Goal: Task Accomplishment & Management: Manage account settings

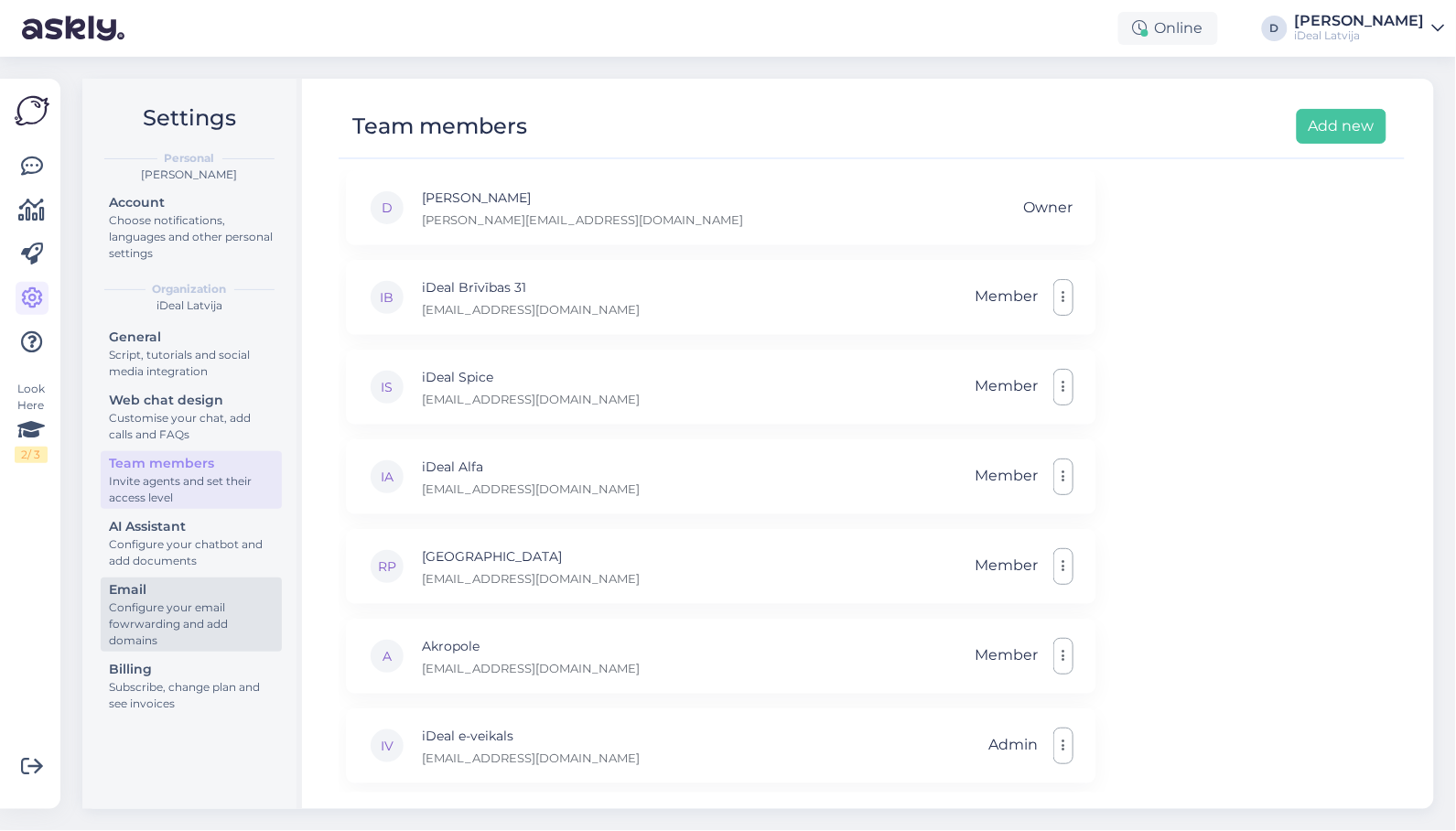
click at [157, 615] on div "Configure your email fowrwarding and add domains" at bounding box center [191, 624] width 164 height 50
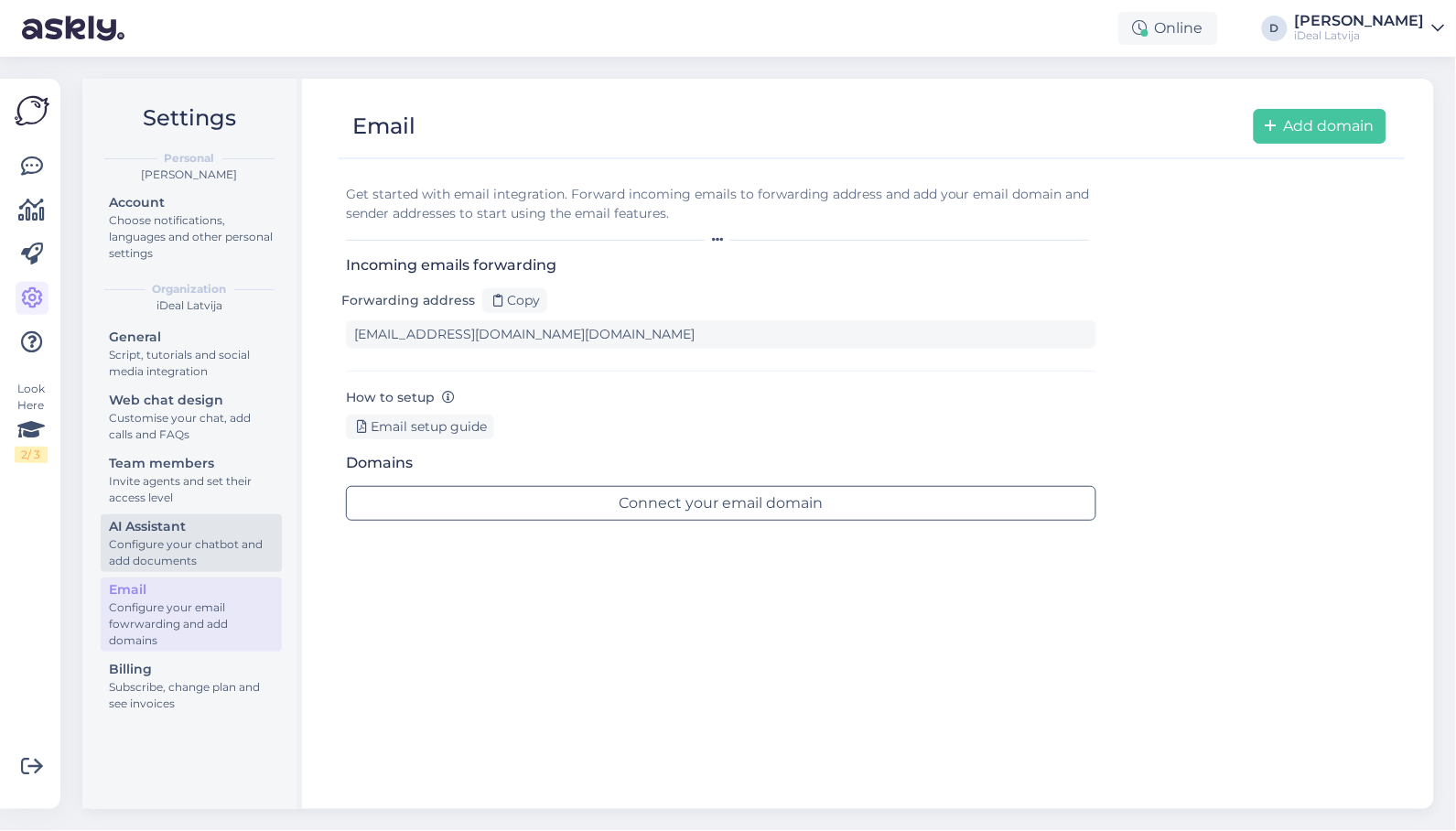
click at [164, 536] on div "Configure your chatbot and add documents" at bounding box center [191, 553] width 164 height 33
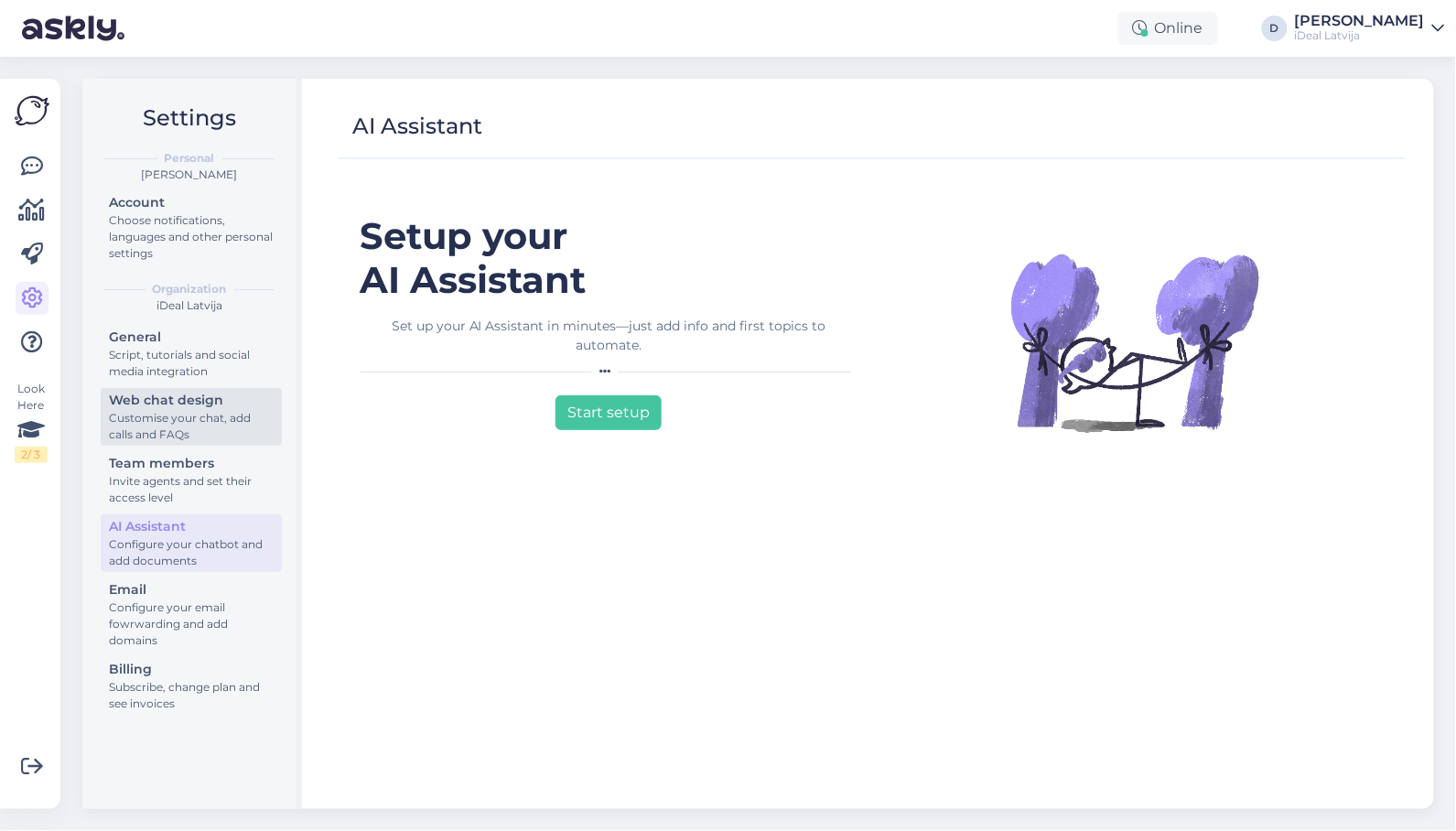
click at [175, 420] on div "Customise your chat, add calls and FAQs" at bounding box center [191, 426] width 164 height 33
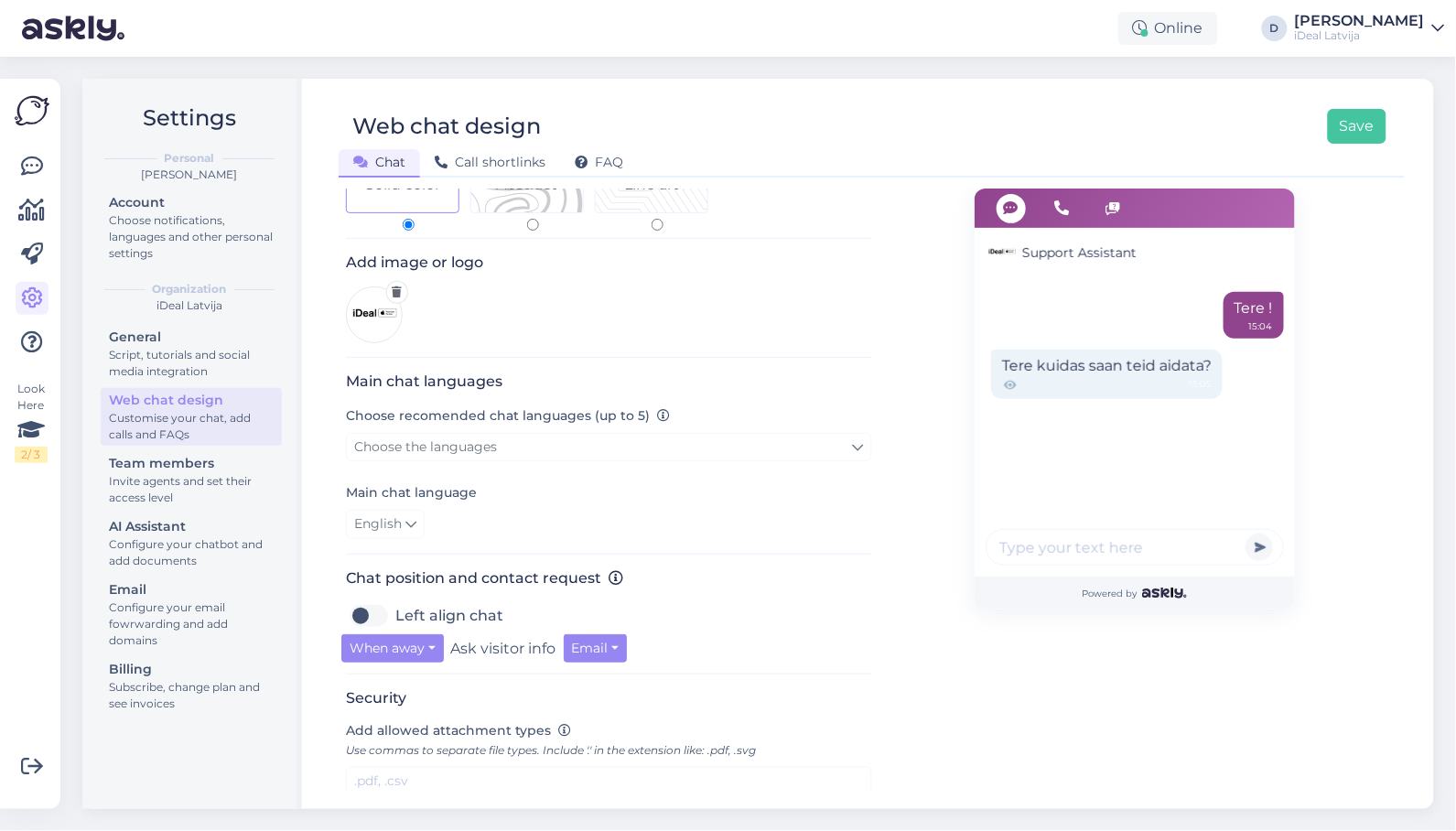
scroll to position [302, 0]
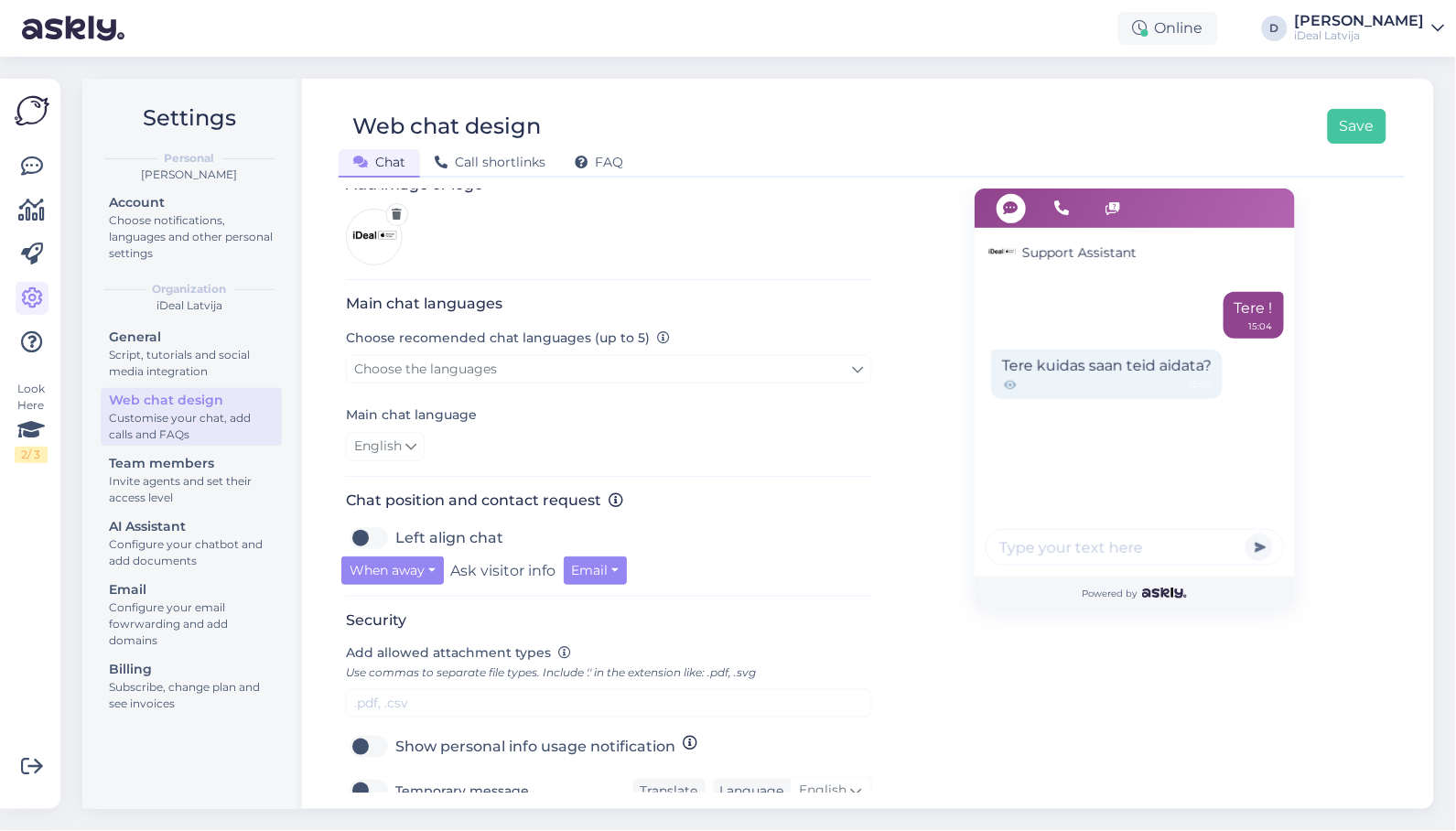
click at [393, 208] on icon at bounding box center [397, 213] width 10 height 11
click at [370, 221] on img at bounding box center [374, 236] width 56 height 56
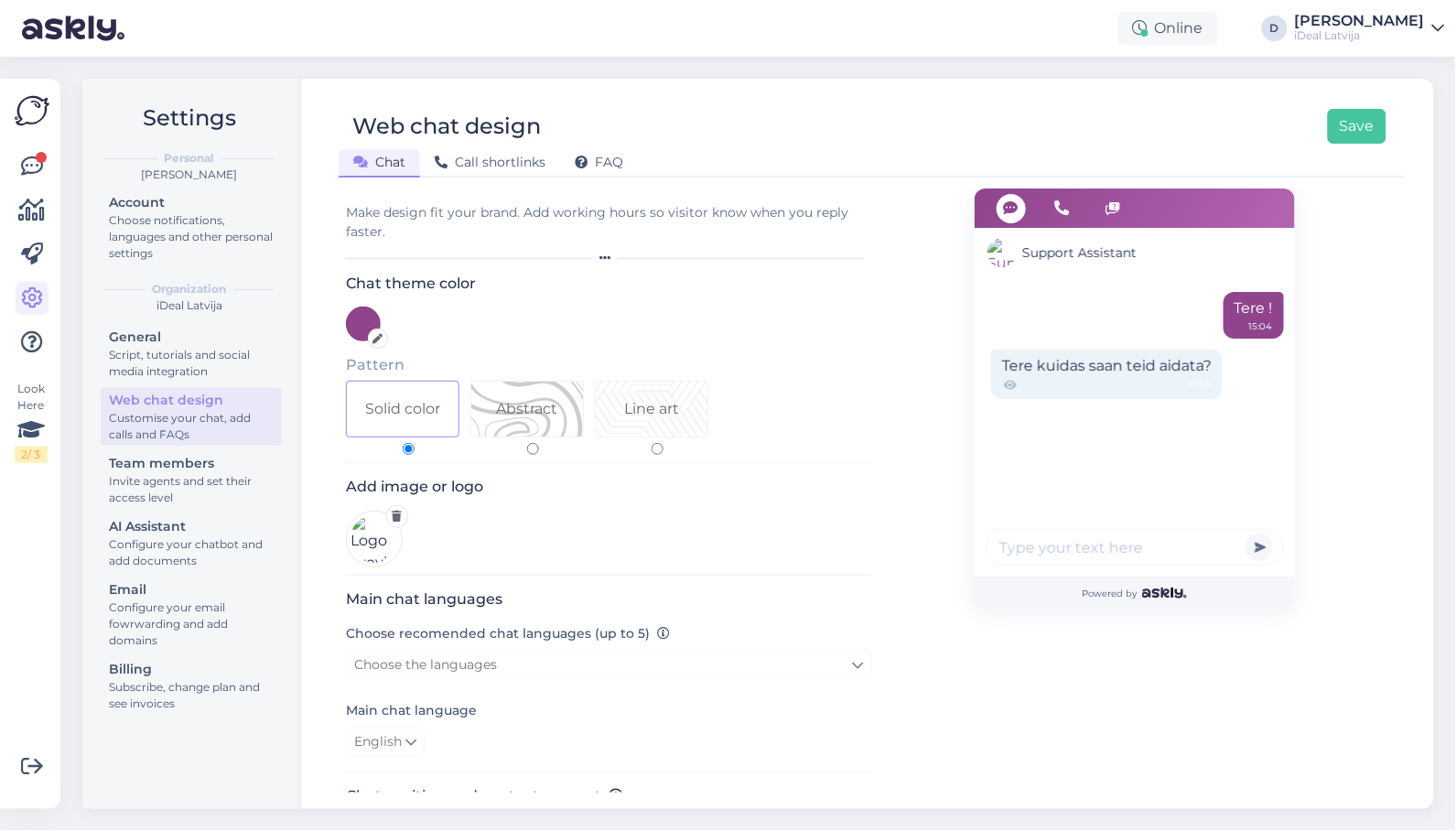
scroll to position [0, 0]
click at [527, 398] on div "Abstract" at bounding box center [527, 409] width 61 height 22
click at [528, 443] on input "Abstract" at bounding box center [533, 449] width 12 height 12
radio input "true"
click at [613, 393] on div "Line art" at bounding box center [651, 409] width 112 height 54
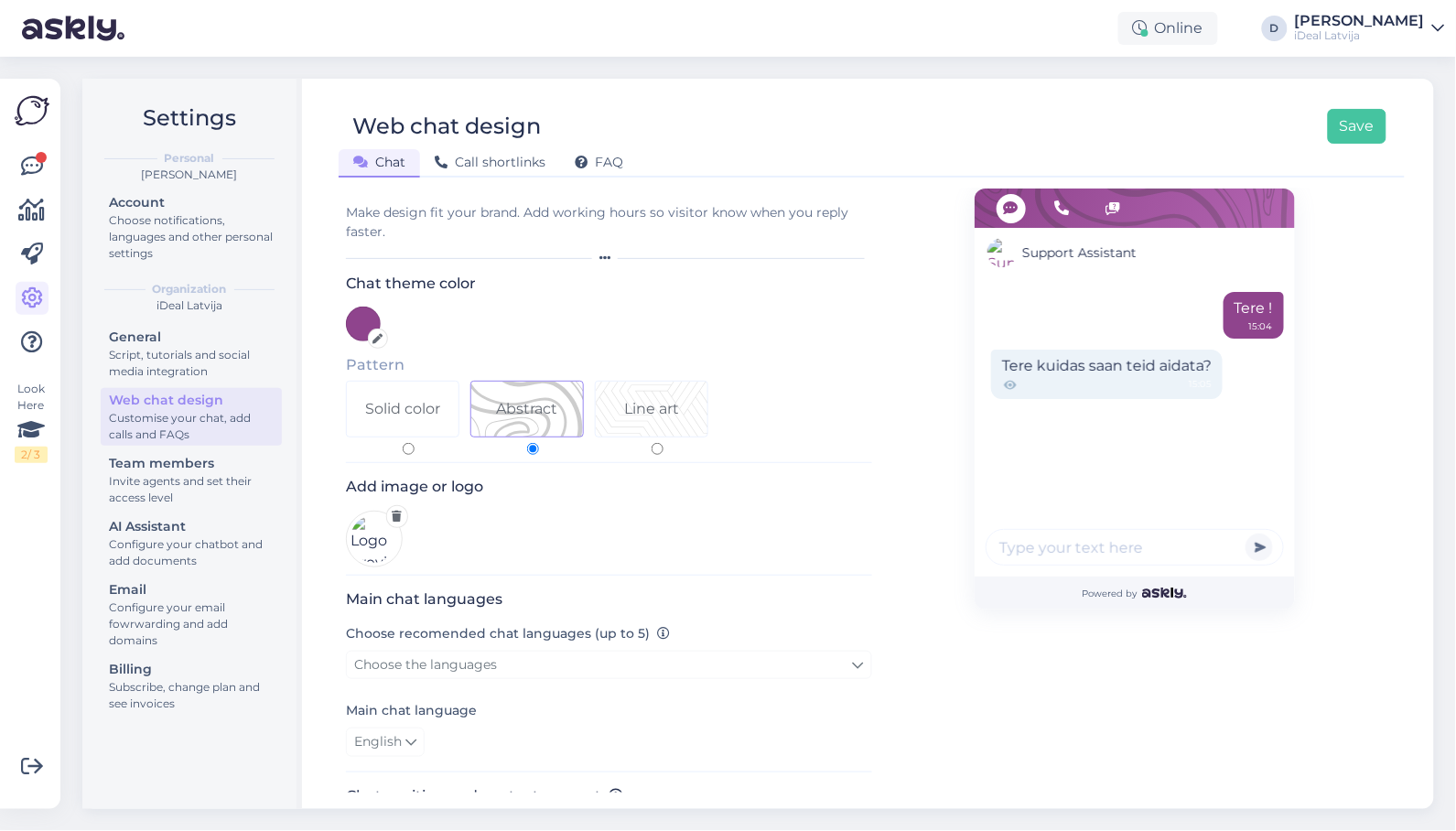
click at [651, 443] on input "Line art" at bounding box center [657, 449] width 12 height 12
radio input "true"
click at [375, 392] on div "Solid color" at bounding box center [402, 409] width 112 height 54
click at [403, 443] on input "Solid color" at bounding box center [409, 449] width 12 height 12
radio input "true"
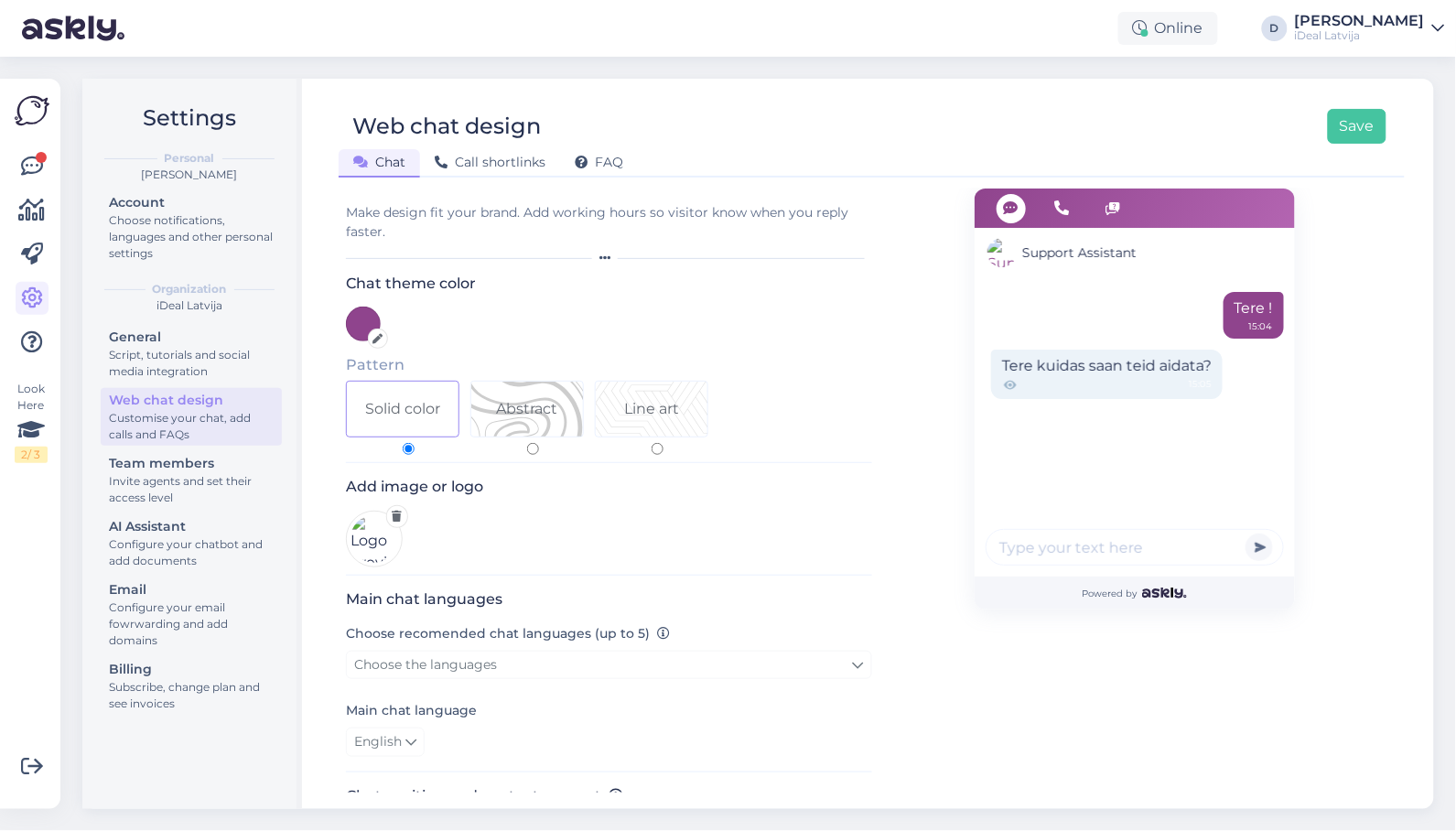
click at [375, 329] on div at bounding box center [378, 339] width 20 height 20
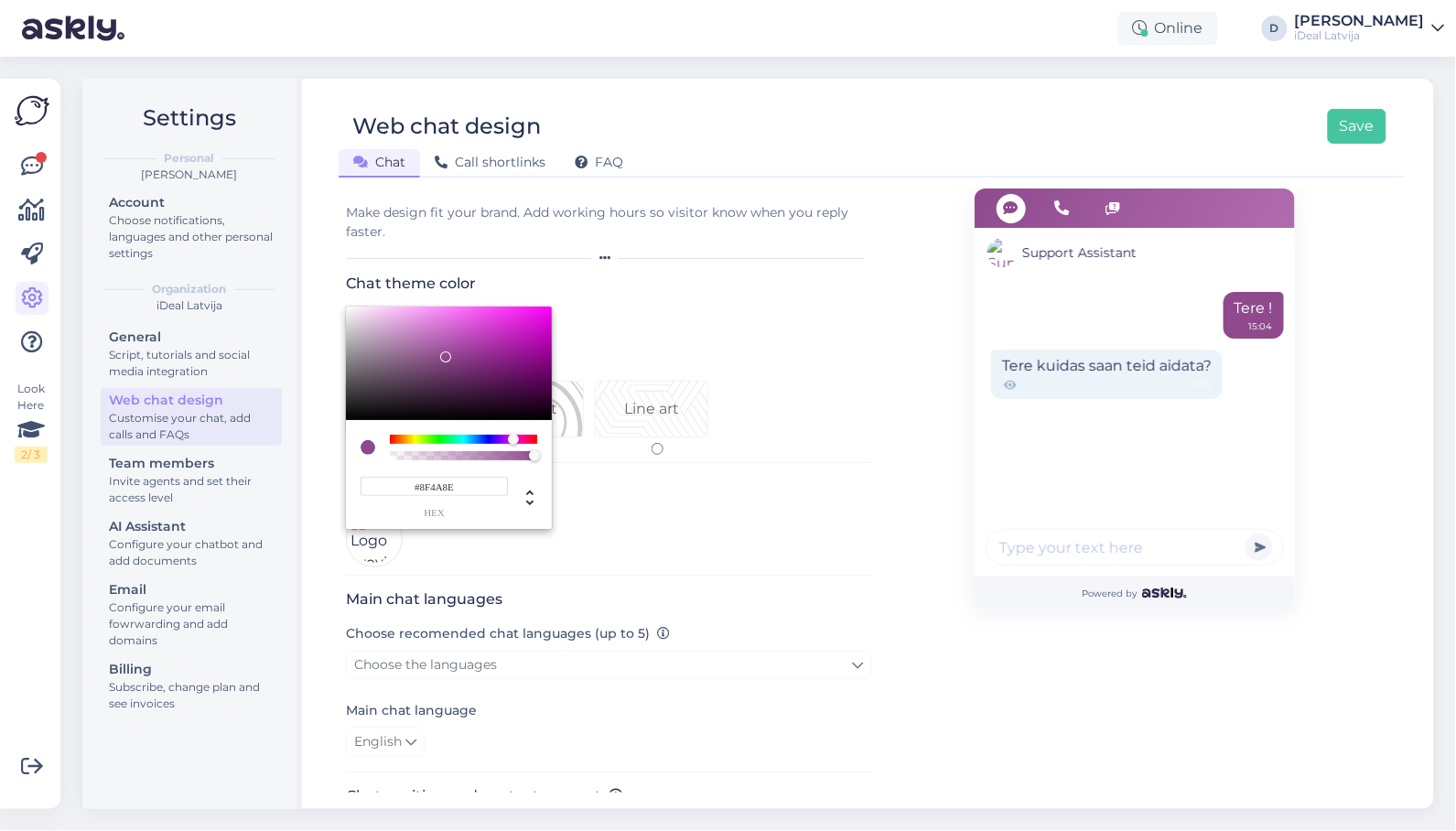
click at [446, 352] on div at bounding box center [445, 356] width 11 height 11
type input "#8B478A"
click at [447, 354] on div at bounding box center [446, 357] width 11 height 11
click at [794, 275] on div at bounding box center [728, 416] width 1456 height 831
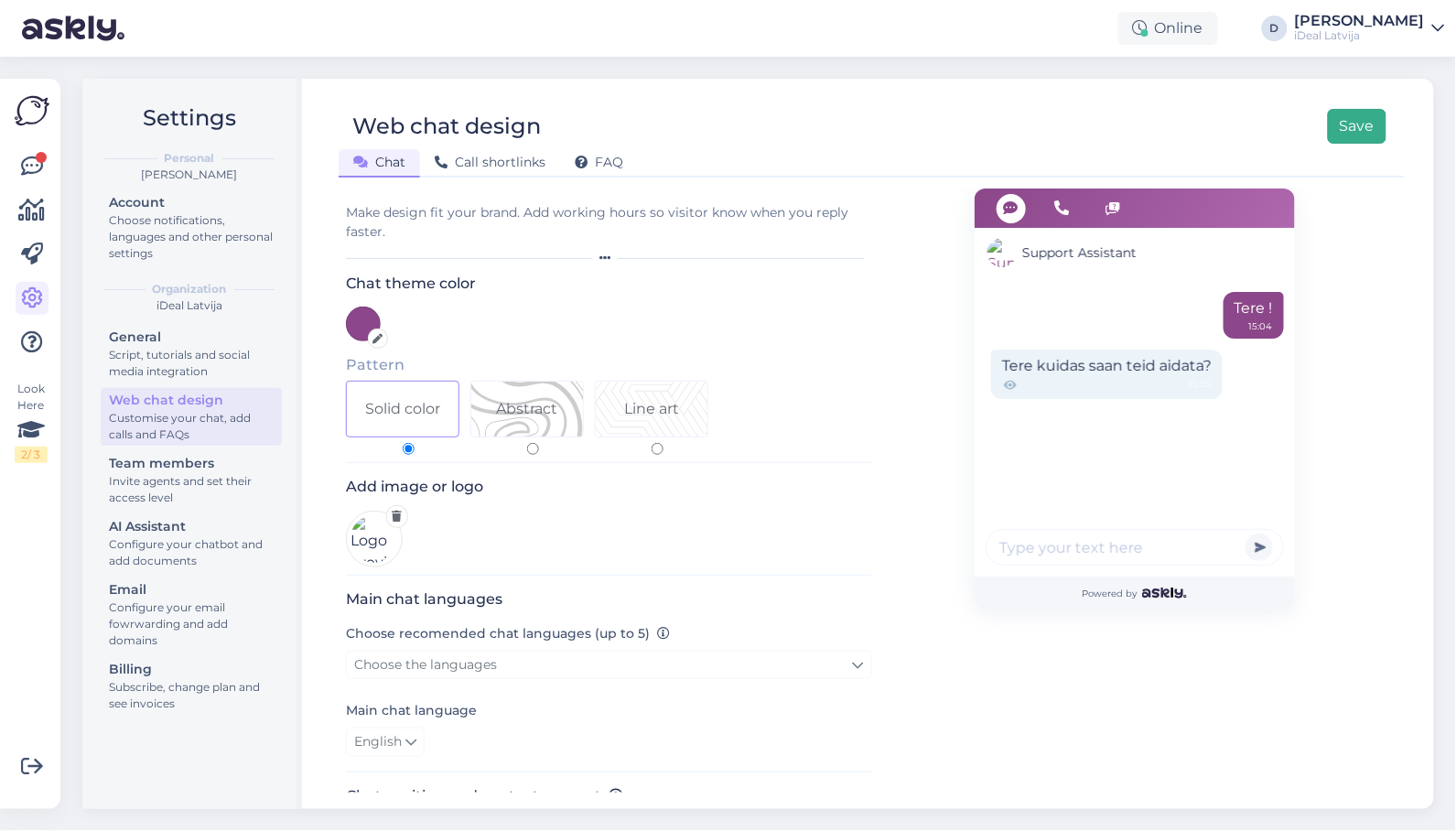
click at [1380, 117] on button "Save" at bounding box center [1357, 126] width 58 height 35
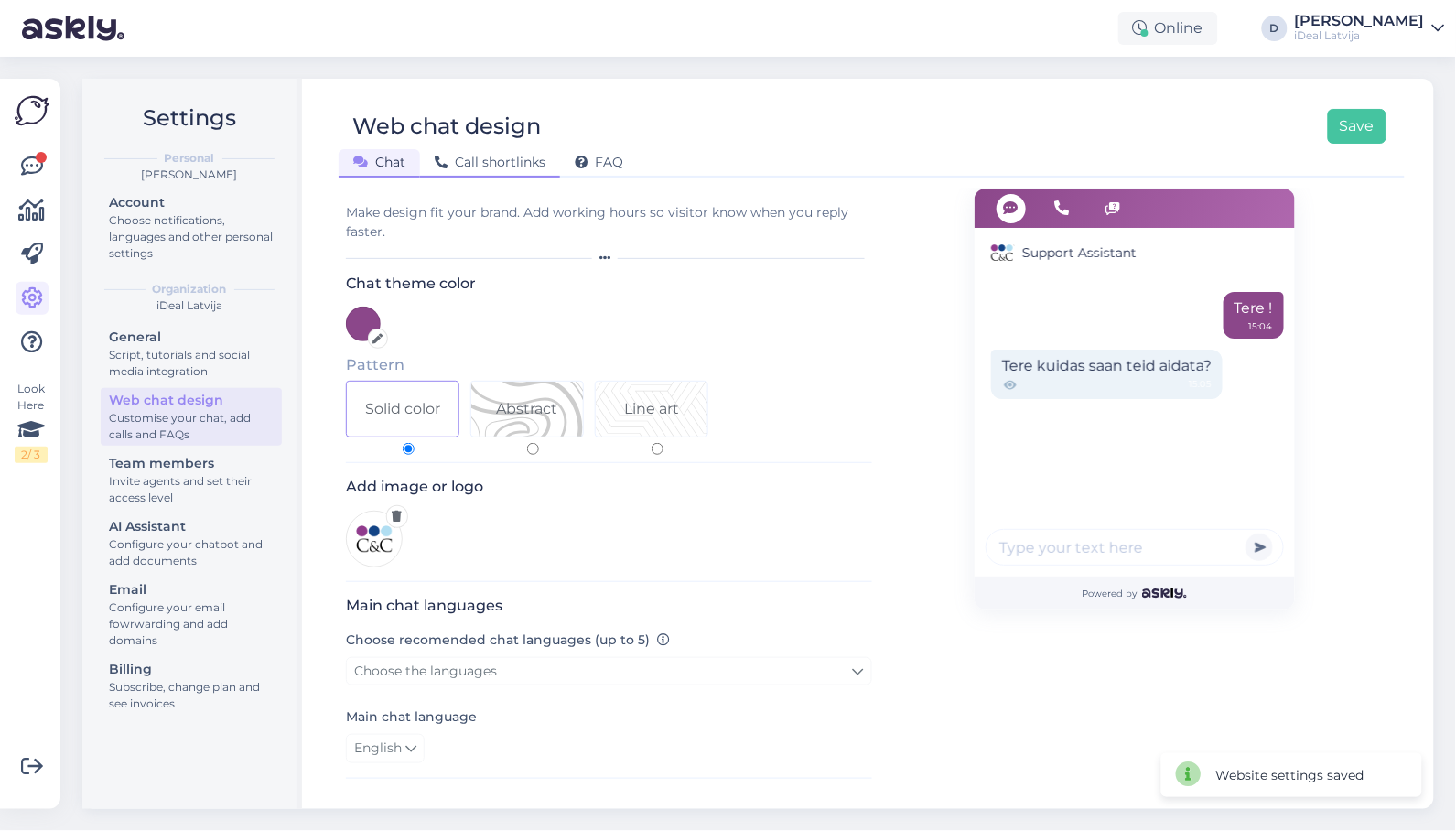
click at [528, 166] on span "Call shortlinks" at bounding box center [491, 162] width 111 height 17
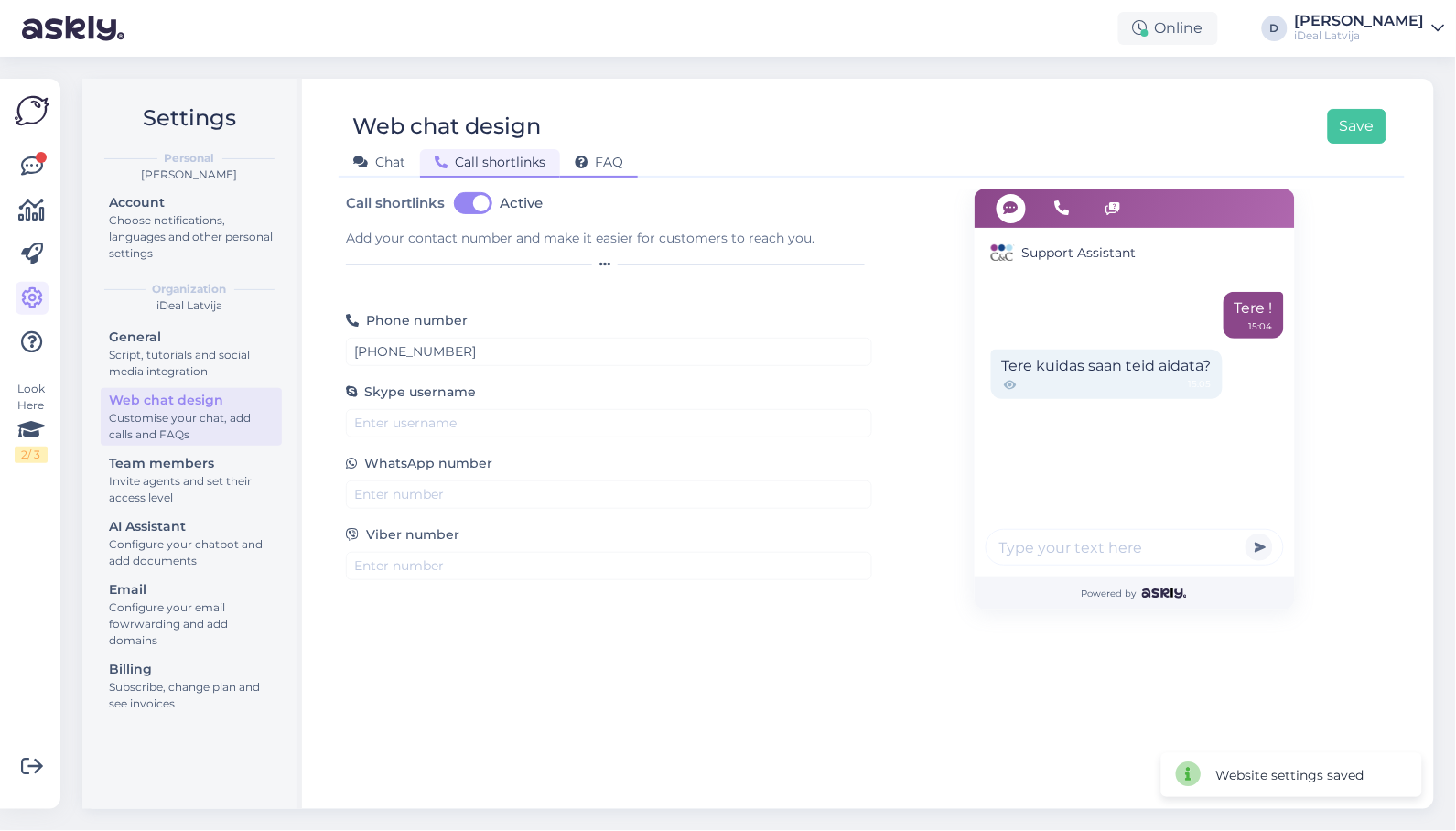
click at [601, 158] on span "FAQ" at bounding box center [599, 162] width 49 height 17
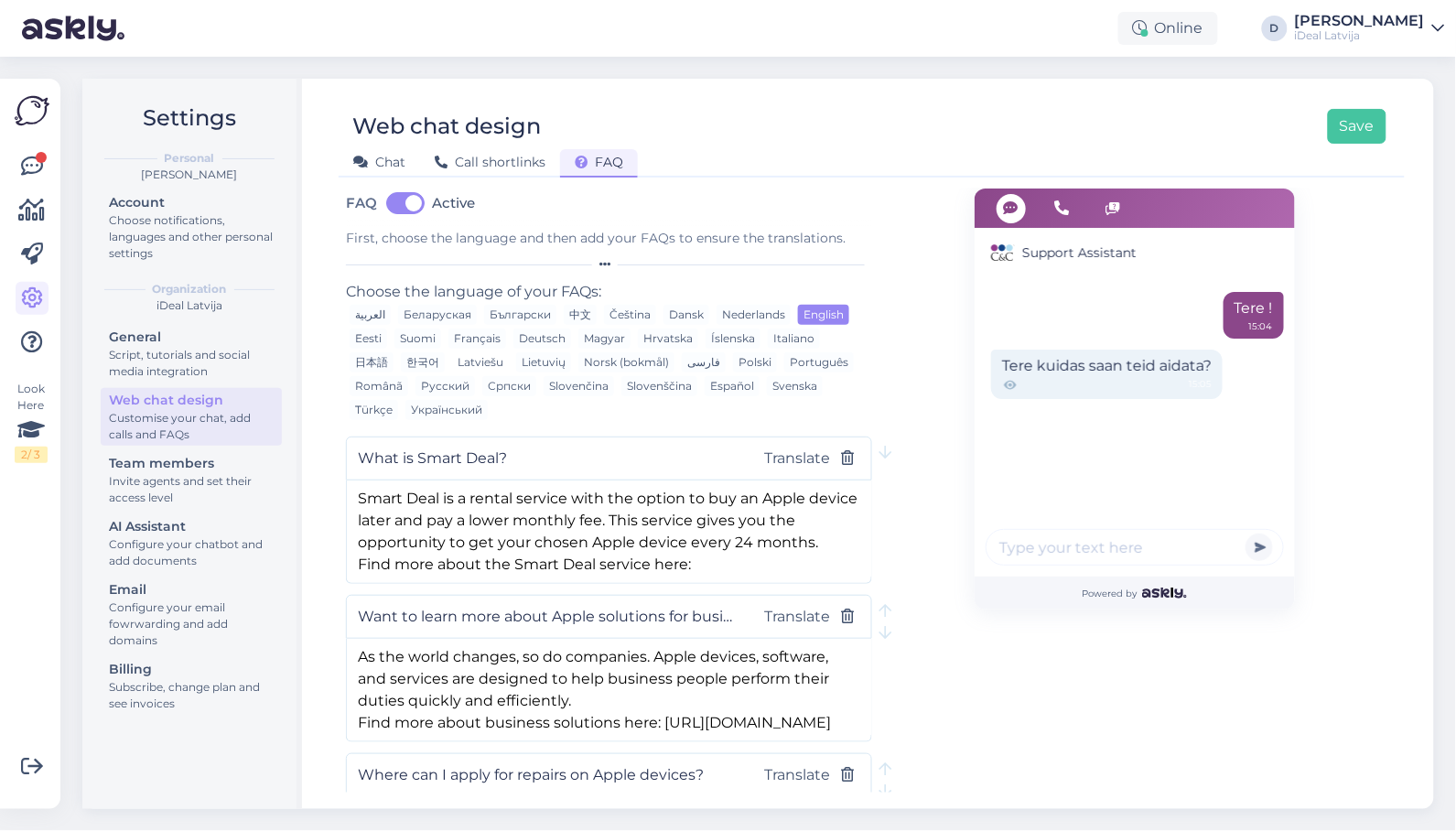
click at [473, 358] on div "Latviešu" at bounding box center [480, 362] width 56 height 20
type input "Kas ir Smart Deal?"
type textarea "Smart Deal ir nomas pakalpojums ar iespēju “Apple” ierīci izpirkt vēlāk un maks…"
type input "Vēlos vairāk uzzināt par Apple risinājumiem uzņēmumiem?"
type textarea "Mainoties pasaulei, mainās arī uzņēmumi. Apple ierīces, programmatūra un pakalp…"
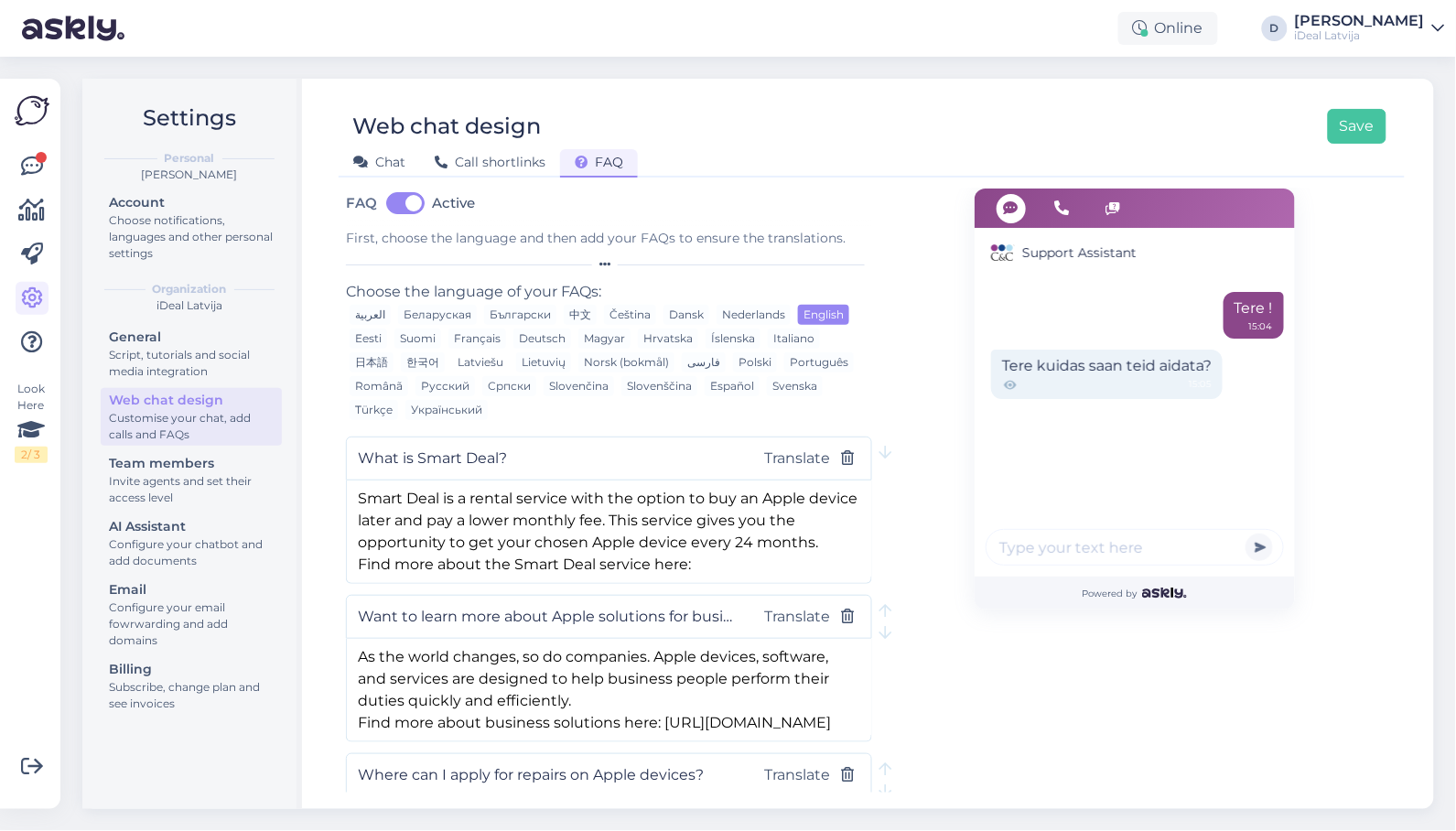
type input "Kur var pieteikt Apple ierīču remontu?"
type textarea "Rezervējiet apkopes laiku tiešsaistē: [URL][DOMAIN_NAME]"
type input "Vēlos atcelt savu pasūtījumu, kā to izdarīt?"
type textarea "Sazinieties ar mums rakstot online čatā vai uz epastu [EMAIL_ADDRESS][DOMAIN_NA…"
type input "Kā saņemt REVERSO PVN, ja uzņēmums ir PVN maksātājs?"
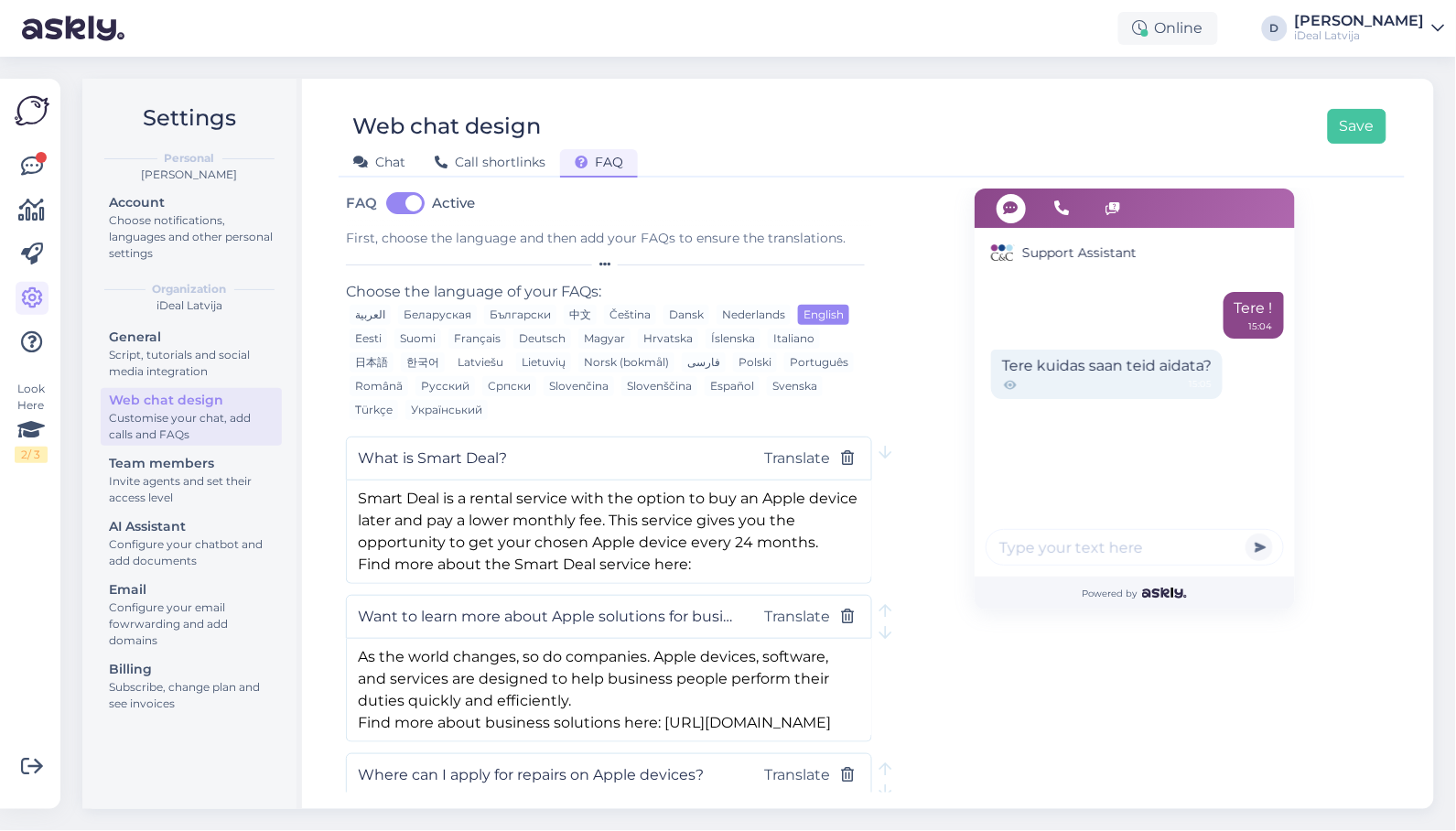
type textarea "Kad jāizvēlas maksājuma brīdī, maksājuma metodi - Apmaksa ar bankas pārskaitīju…"
type input "Esmu aizmirsis savu Apple ID paroli un nevaru to atiestatīt."
type textarea "Šādā gadījumā jums būs jāsazinās ar Apple klientu atbalsta dienestu visā pasaul…"
type input "Kāds ir iDeal veikalu darba laiks?"
type textarea "Darba laiks un kontaktinformācija atrodama šeit: [URL][DOMAIN_NAME]"
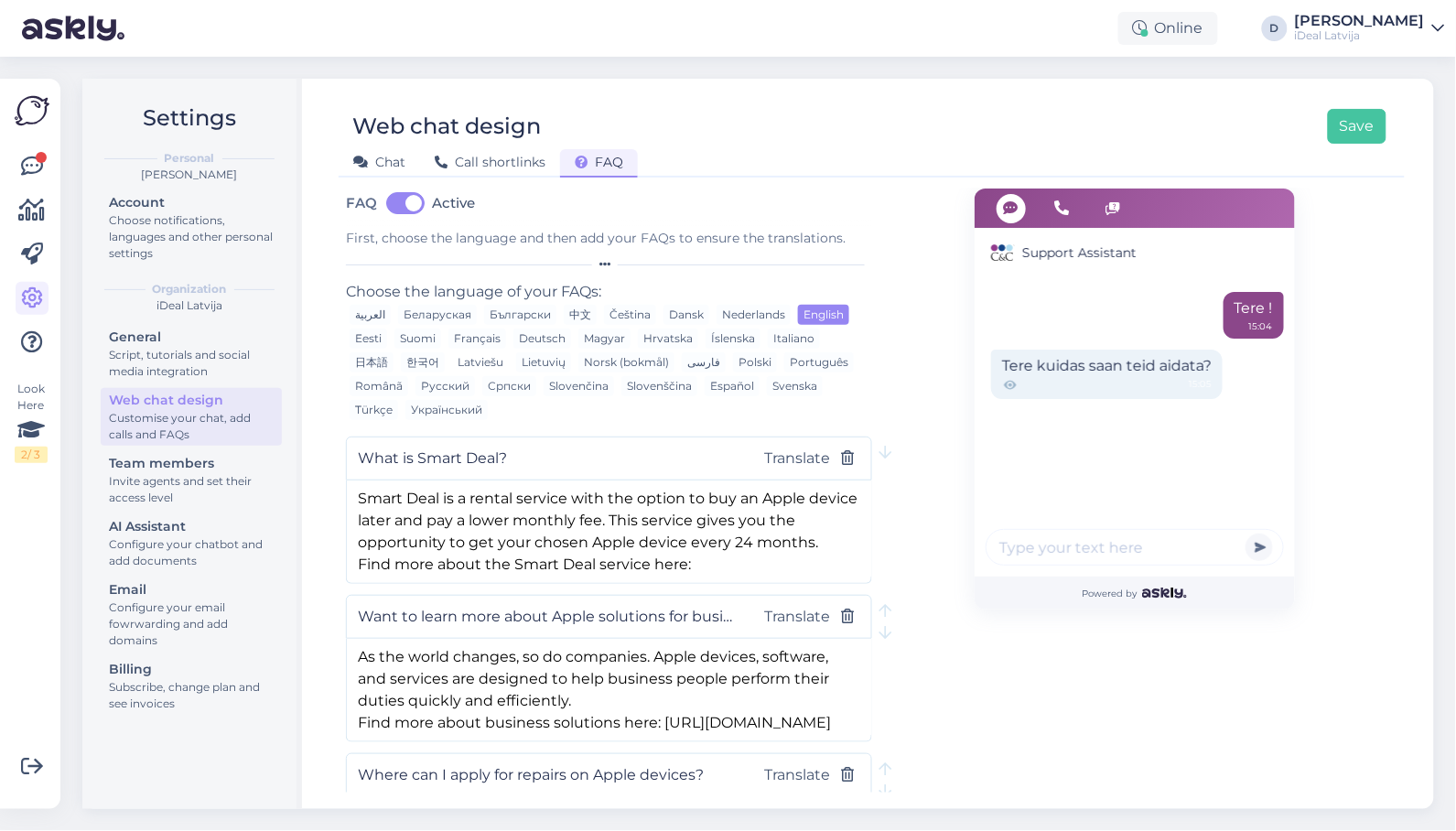
type input "Cik ātri tiek piegādāts pasūtījums, ja izvēlos pakomātu vai kurjeru?"
type textarea "Ja izvēlaties izmantot pakomātu piegādi, pasūtījums tiek piegādāts 1-3 darba di…"
type input "Kas ir datu nesēja atlīdzība un kāpēc man tā jāmaksā?"
type textarea "Vairāk par to uzziniet šeit: [URL][DOMAIN_NAME]"
type input "Kas ir iDealCare?"
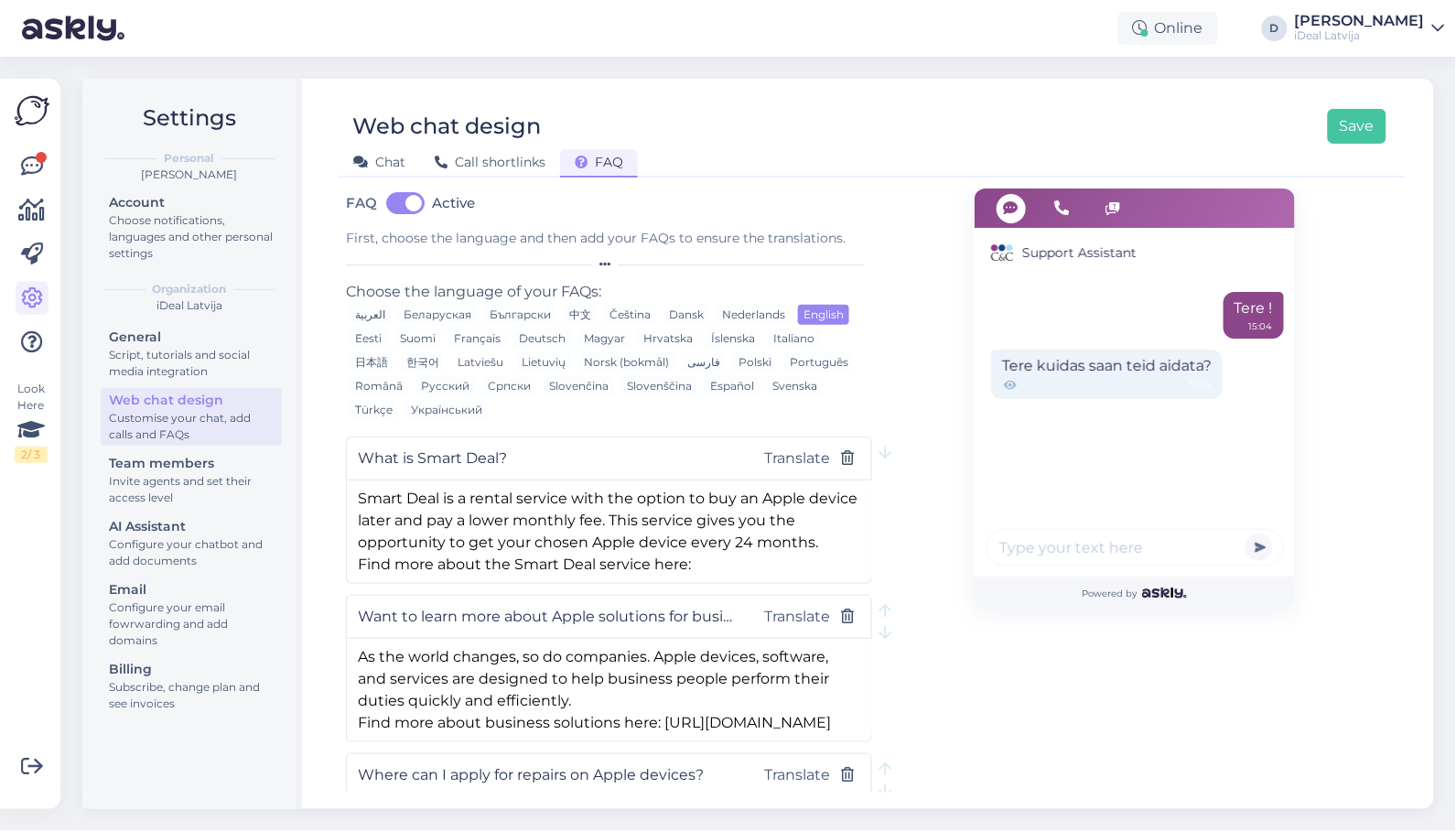
type textarea "iDealCare ir apdrošināšanas pakalpojums, kuru iespējams pievienot, iegādājoties…"
type input "Kas ir iDeal Papildu Garantija?"
type textarea "Ar papildu garantiju mēs Jūs pasargāsim no ārpusgarantijas remontu izdevumiem a…"
type input "Vai atnesot veco ierīci saņemšu atlaidi uz jauno Apple produktu?"
type textarea "Ja jūs vairs to neizmantojat, apmainiet to pret pilnīgi jaunu ierīci. Atnesiet …"
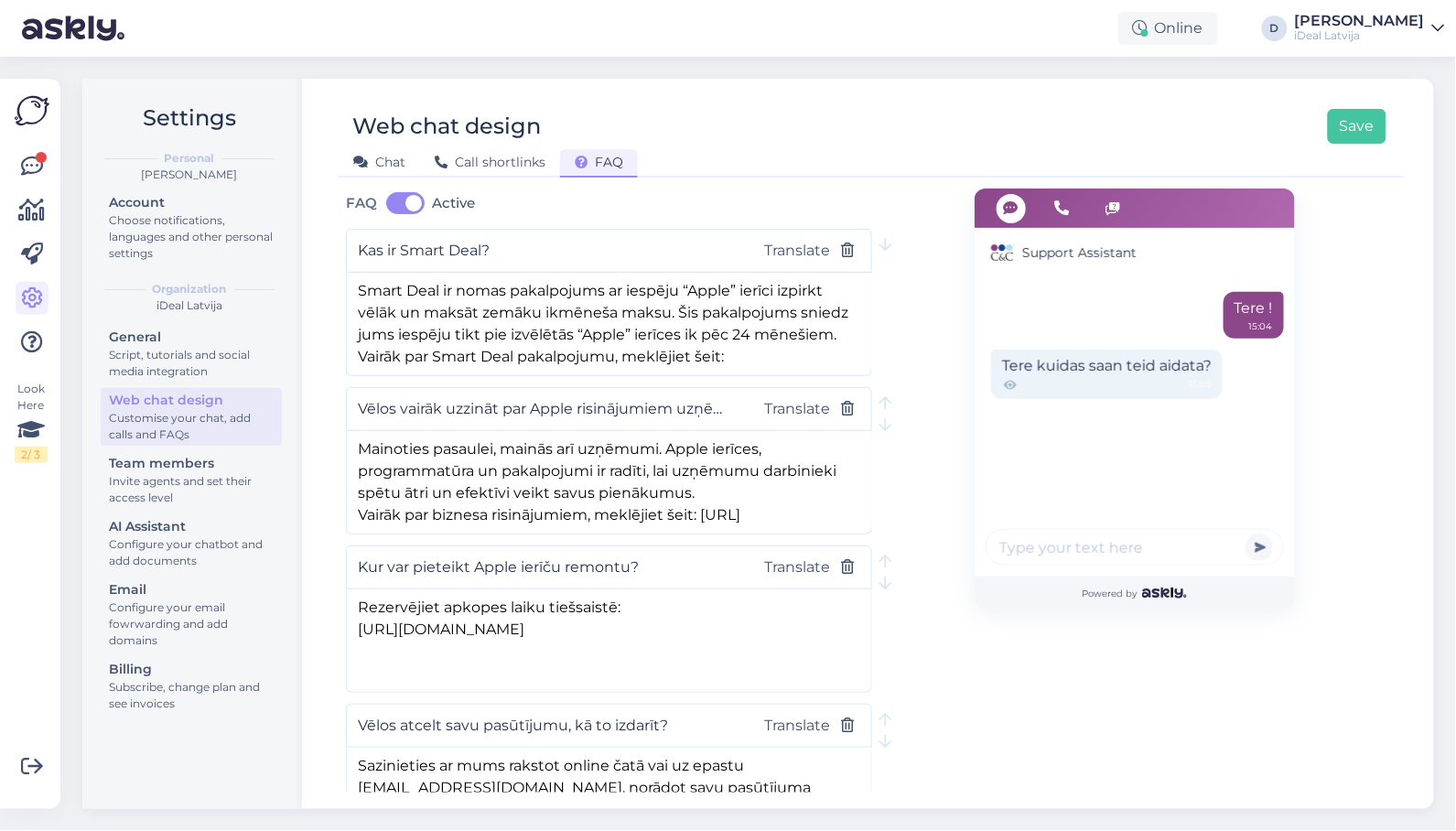
scroll to position [290, 0]
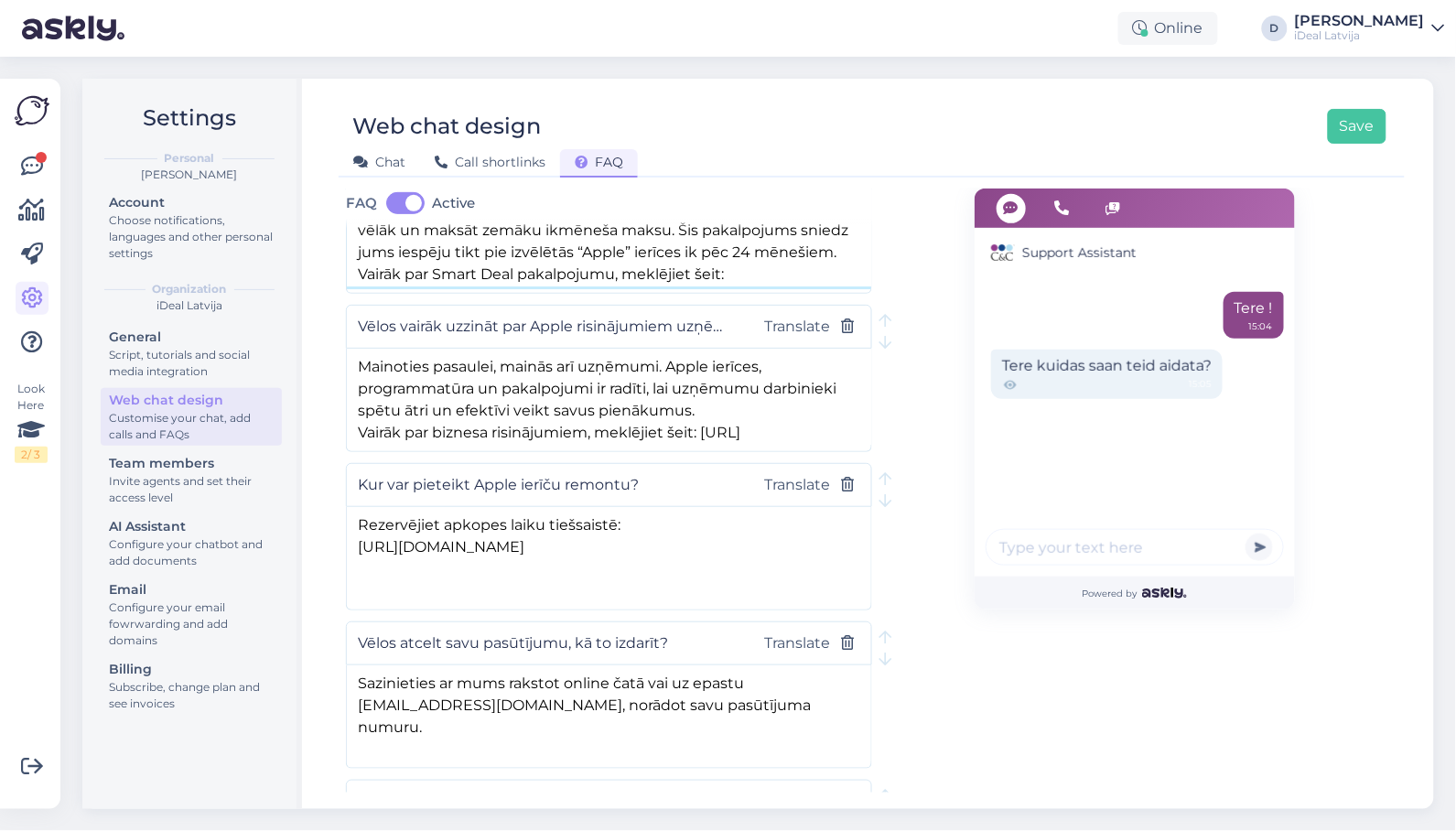
click at [751, 270] on textarea "Smart Deal ir nomas pakalpojums ar iespēju “Apple” ierīci izpirkt vēlāk un maks…" at bounding box center [608, 238] width 525 height 96
drag, startPoint x: 452, startPoint y: 273, endPoint x: 484, endPoint y: 271, distance: 32.1
click at [484, 271] on textarea "Smart Deal ir nomas pakalpojums ar iespēju “Apple” ierīci izpirkt vēlāk un maks…" at bounding box center [608, 238] width 525 height 96
drag, startPoint x: 406, startPoint y: 273, endPoint x: 528, endPoint y: 273, distance: 122.0
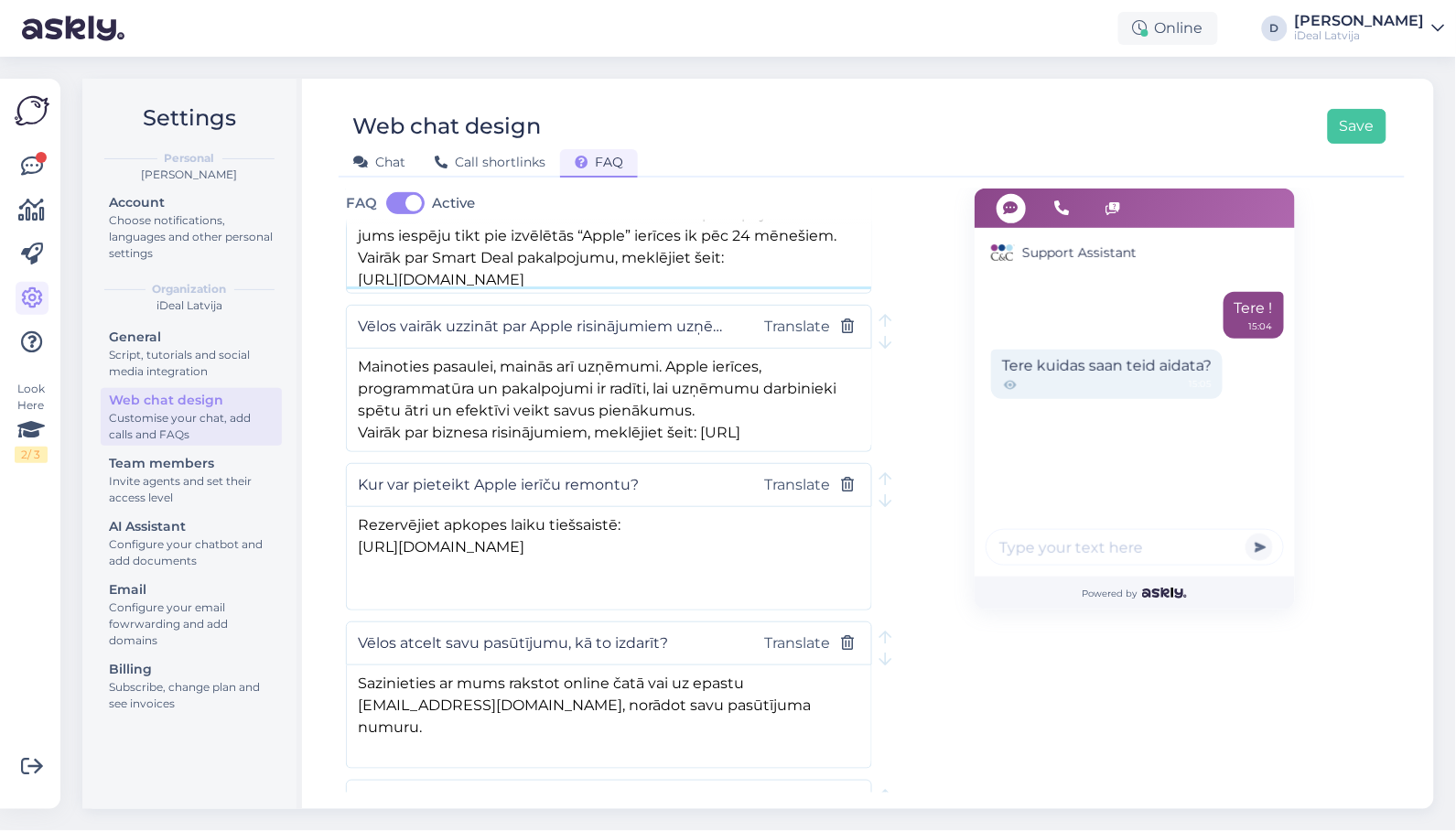
click at [528, 273] on textarea "Smart Deal ir nomas pakalpojums ar iespēju “Apple” ierīci izpirkt vēlāk un maks…" at bounding box center [608, 238] width 525 height 96
type textarea "Smart Deal ir nomas pakalpojums ar iespēju “Apple” ierīci izpirkt vēlāk un maks…"
click at [615, 406] on textarea "Mainoties pasaulei, mainās arī uzņēmumi. Apple ierīces, programmatūra un pakalp…" at bounding box center [608, 396] width 525 height 96
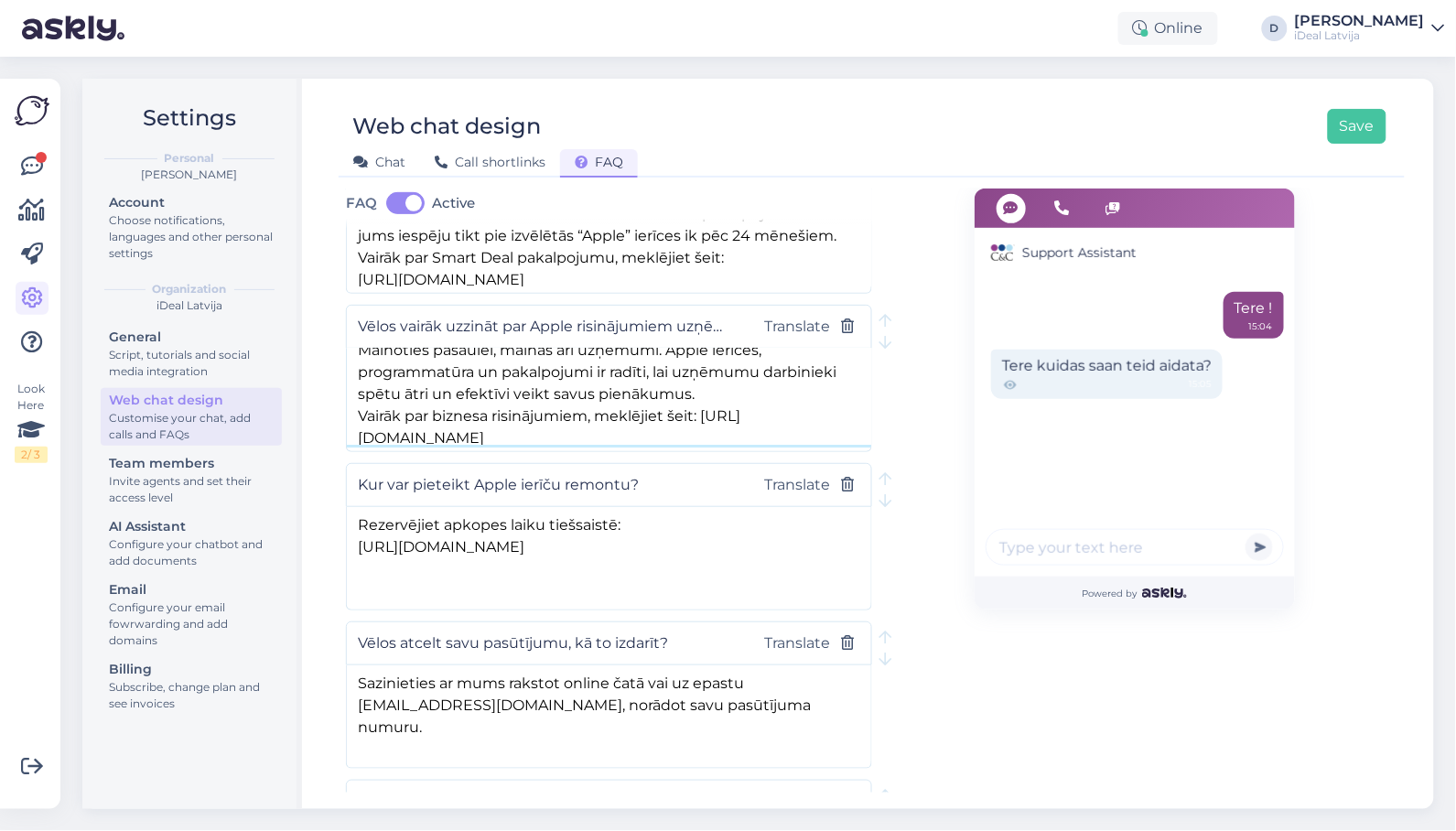
drag, startPoint x: 450, startPoint y: 431, endPoint x: 496, endPoint y: 431, distance: 46.0
click at [496, 431] on textarea "Mainoties pasaulei, mainās arī uzņēmumi. Apple ierīces, programmatūra un pakalp…" at bounding box center [608, 396] width 525 height 96
paste textarea "www.shop.cec"
click at [451, 435] on textarea "Mainoties pasaulei, mainās arī uzņēmumi. Apple ierīces, programmatūra un pakalp…" at bounding box center [608, 396] width 525 height 96
type textarea "Mainoties pasaulei, mainās arī uzņēmumi. Apple ierīces, programmatūra un pakalp…"
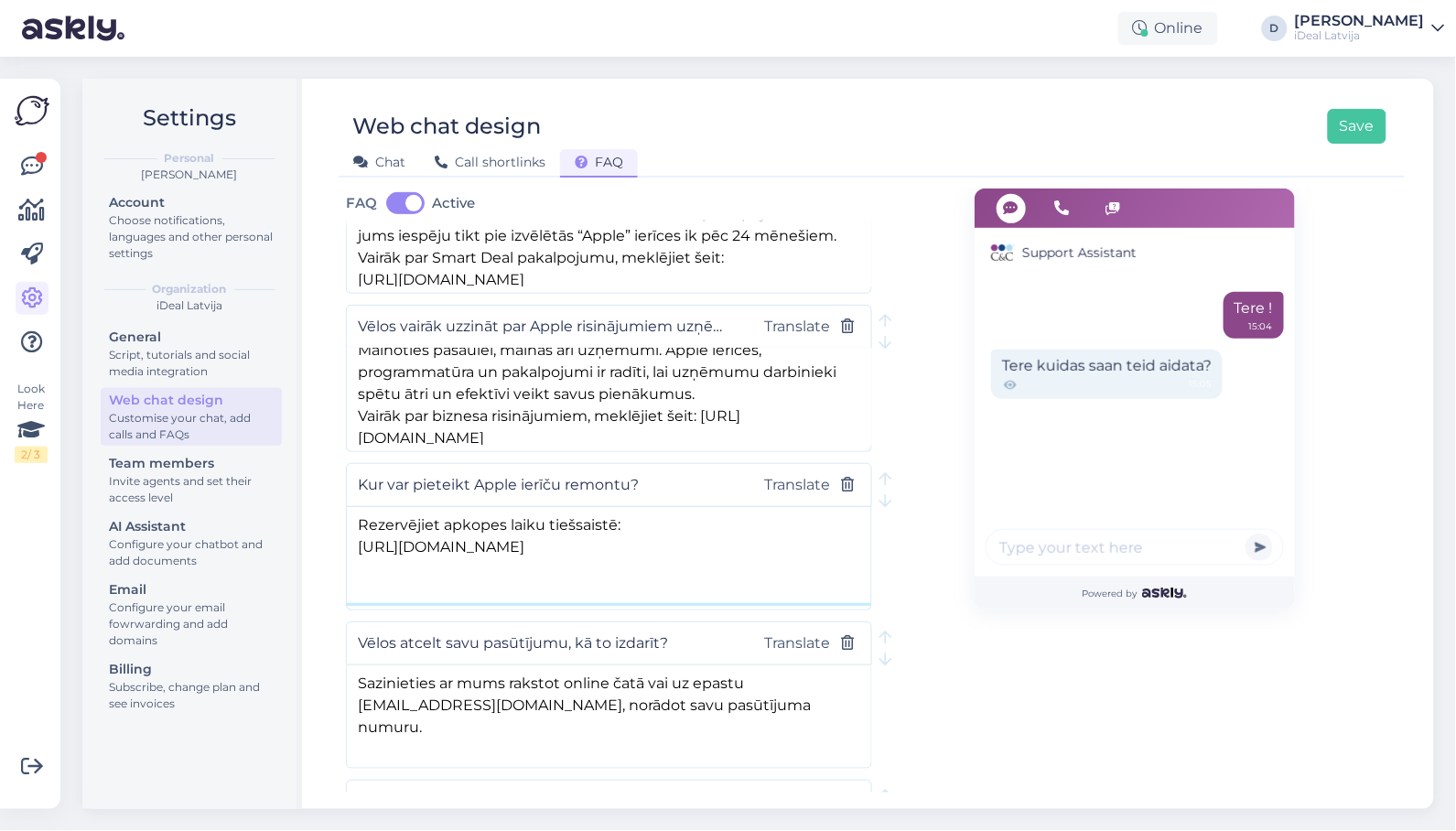
click at [407, 547] on textarea "Rezervējiet apkopes laiku tiešsaistē: [URL][DOMAIN_NAME]" at bounding box center [608, 555] width 525 height 96
click at [483, 544] on textarea "Rezervējiet apkopes laiku tiešsaistē: [URL][DOMAIN_NAME]" at bounding box center [608, 555] width 525 height 96
type textarea "Rezervējiet apkopes laiku tiešsaistē: [URL][DOMAIN_NAME]"
click at [540, 604] on div "Rezervējiet apkopes laiku tiešsaistē: [URL][DOMAIN_NAME]" at bounding box center [608, 558] width 525 height 102
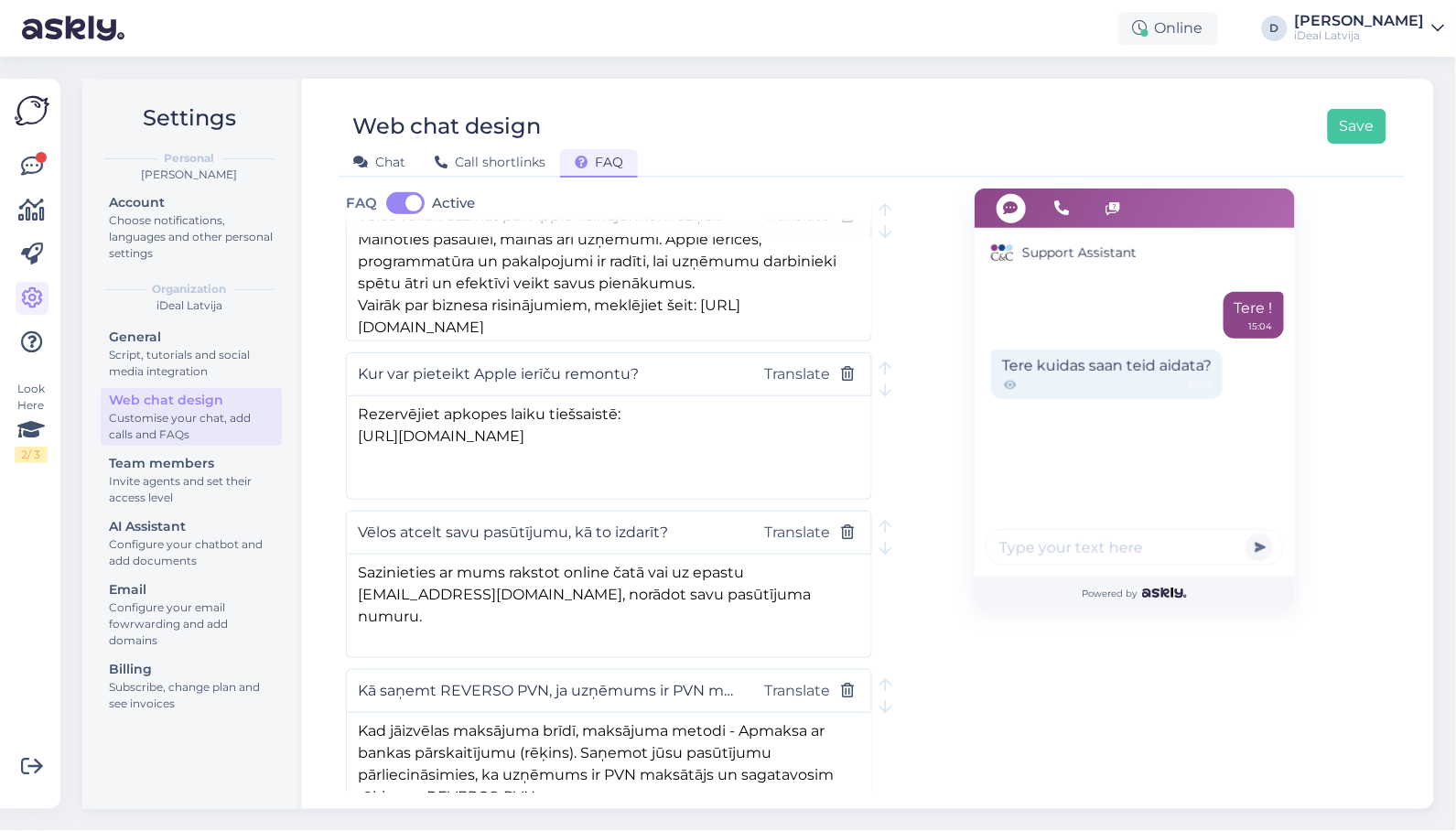
scroll to position [404, 0]
drag, startPoint x: 358, startPoint y: 593, endPoint x: 470, endPoint y: 593, distance: 112.0
click at [470, 593] on textarea "Sazinieties ar mums rakstot online čatā vai uz epastu [EMAIL_ADDRESS][DOMAIN_NA…" at bounding box center [608, 599] width 525 height 96
click at [557, 608] on textarea "Sazinieties ar mums rakstot online čatā vai uz epastu [EMAIL_ADDRESS][DOMAIN_NA…" at bounding box center [608, 599] width 525 height 96
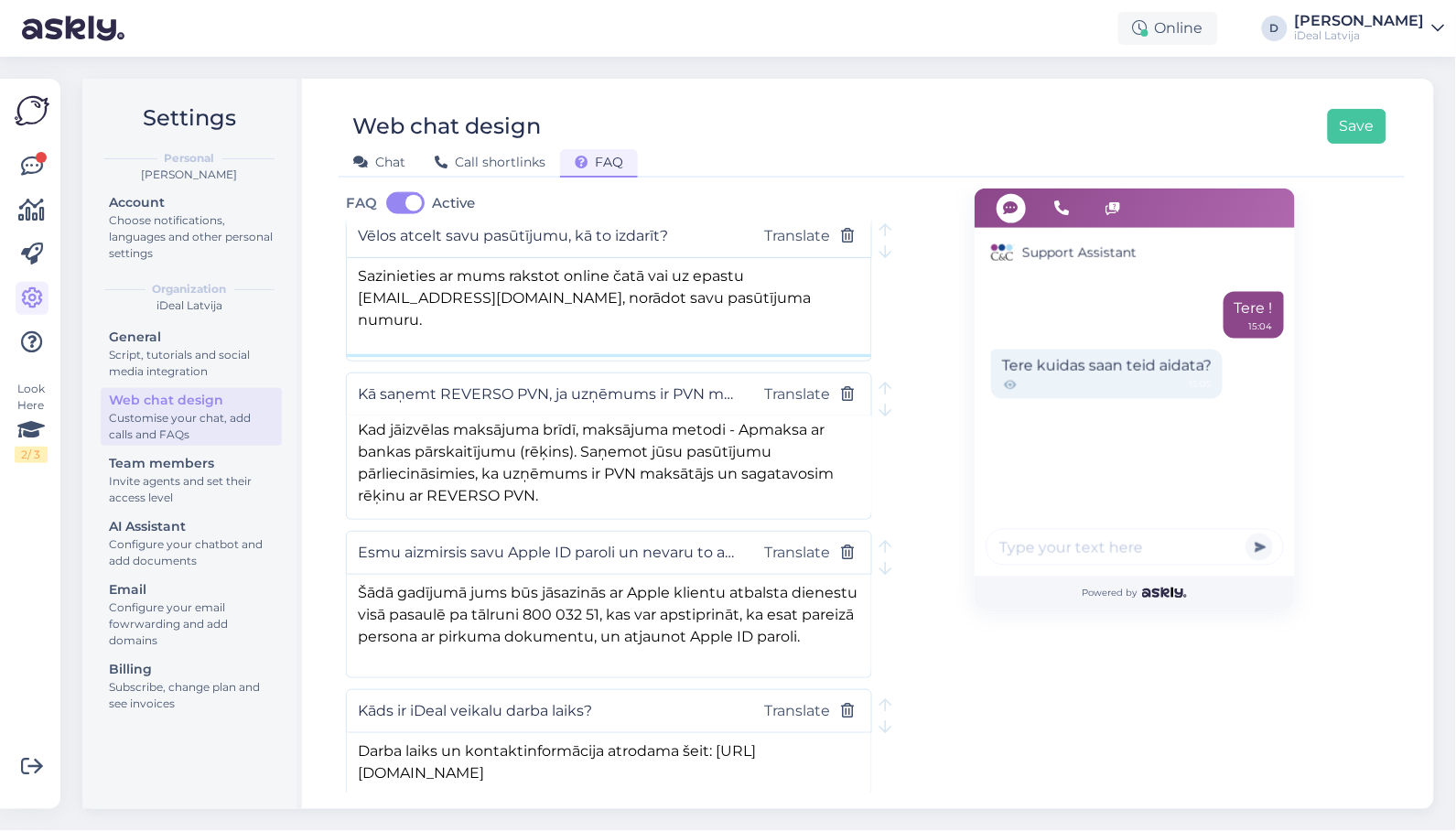
scroll to position [709, 0]
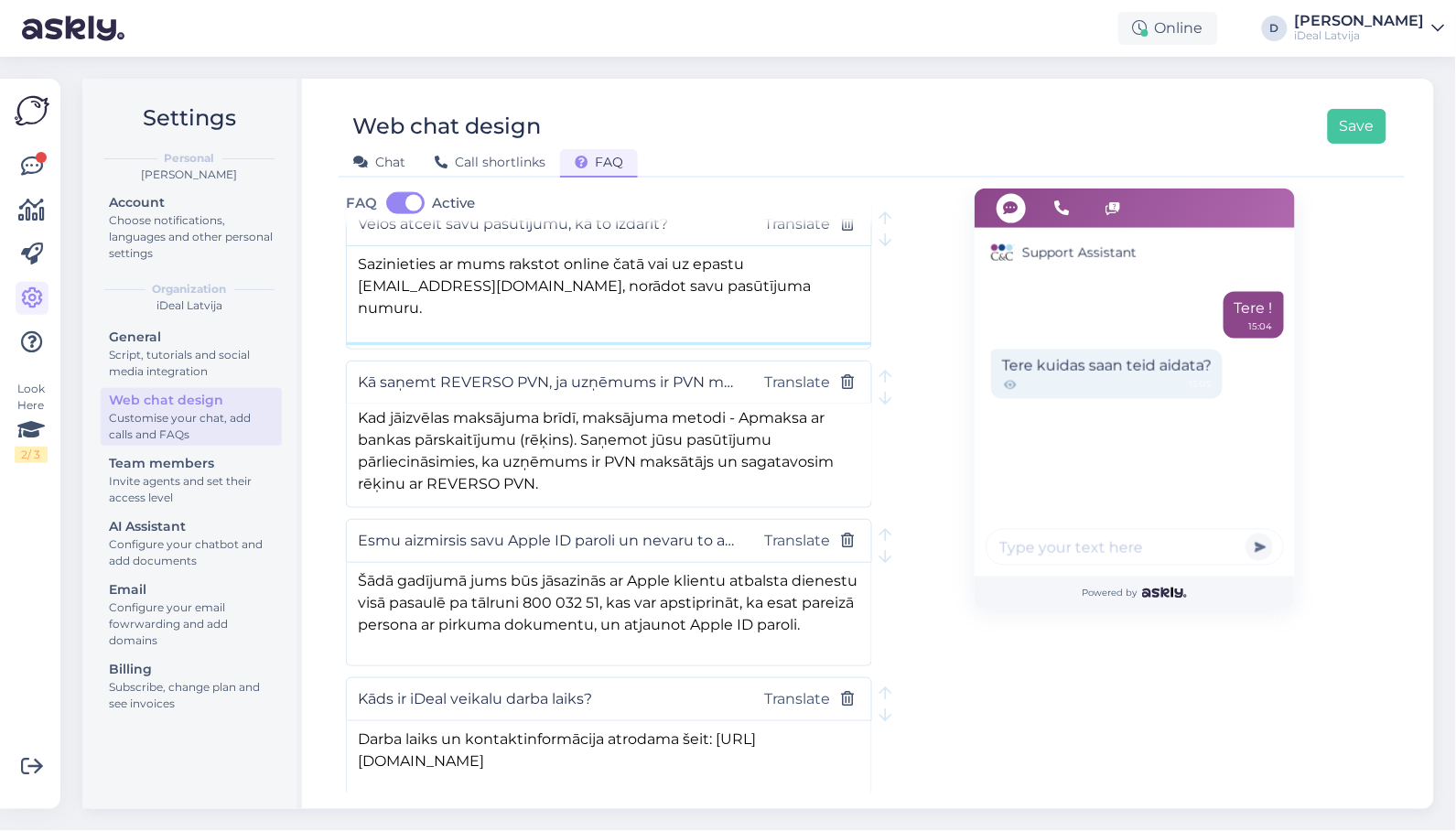
type textarea "Sazinieties ar mums rakstot online čatā vai uz epastu [EMAIL_ADDRESS][DOMAIN_NA…"
click at [417, 706] on input "Kāds ir iDeal veikalu darba laiks?" at bounding box center [548, 699] width 380 height 23
click at [449, 706] on input "Kāds ir iDeal veikalu darba laiks?" at bounding box center [548, 699] width 380 height 23
type input "Kāds ir CEC veikalu darba laiks?"
click at [558, 761] on textarea "Darba laiks un kontaktinformācija atrodama šeit: [URL][DOMAIN_NAME]" at bounding box center [608, 769] width 525 height 96
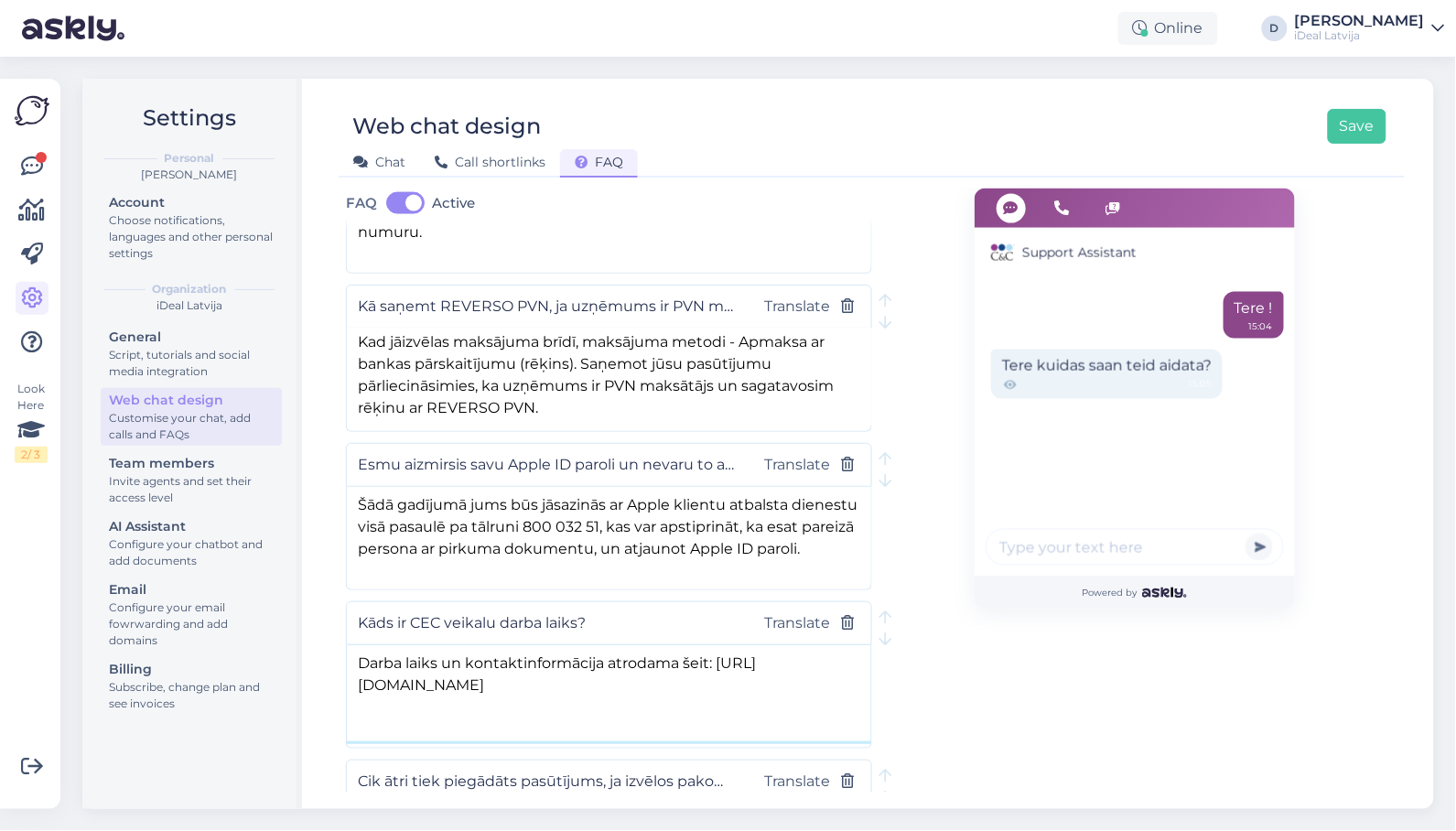
scroll to position [801, 0]
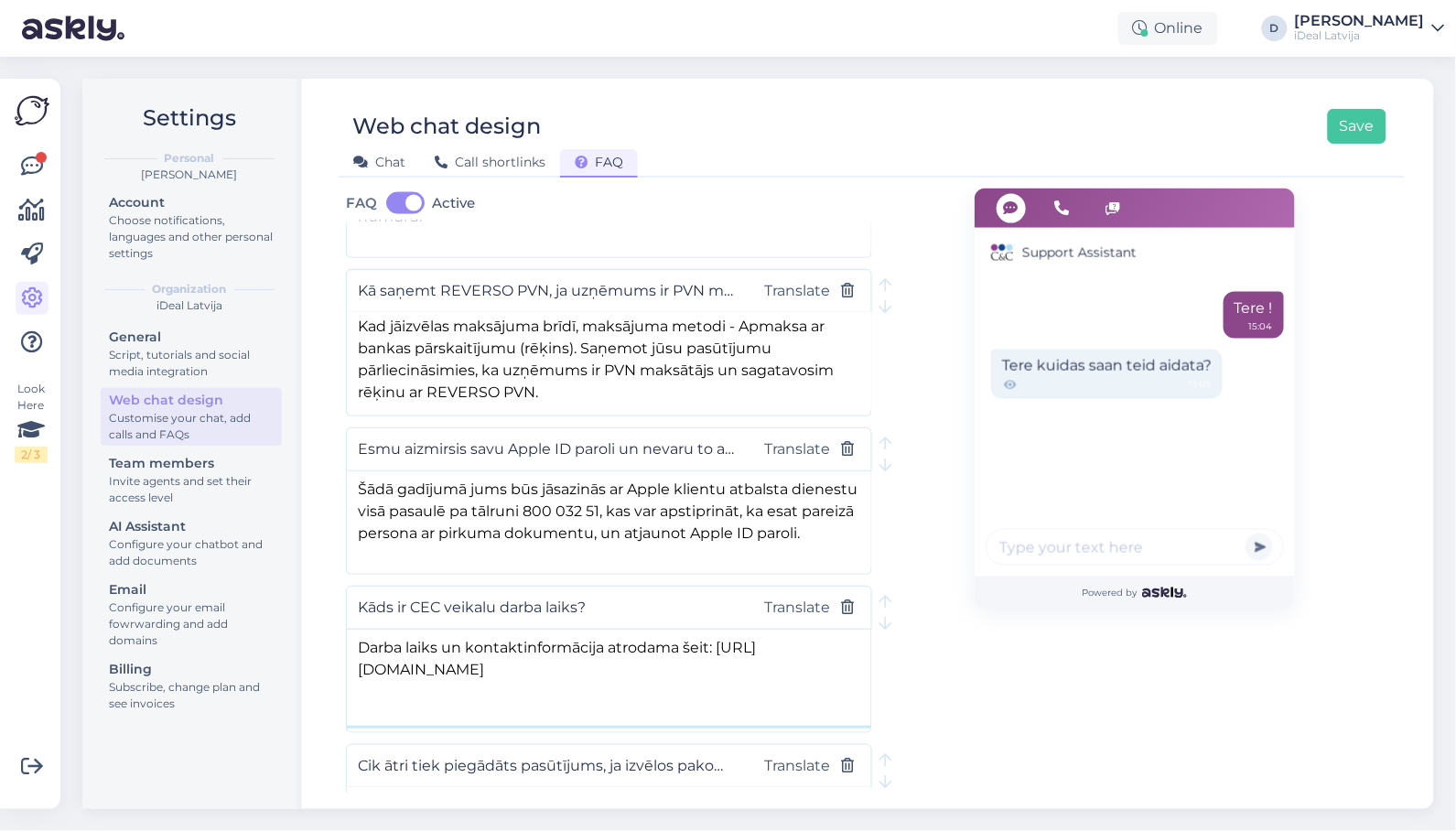
drag, startPoint x: 450, startPoint y: 675, endPoint x: 650, endPoint y: 669, distance: 200.1
click at [650, 669] on textarea "Darba laiks un kontaktinformācija atrodama šeit: [URL][DOMAIN_NAME]" at bounding box center [608, 677] width 525 height 96
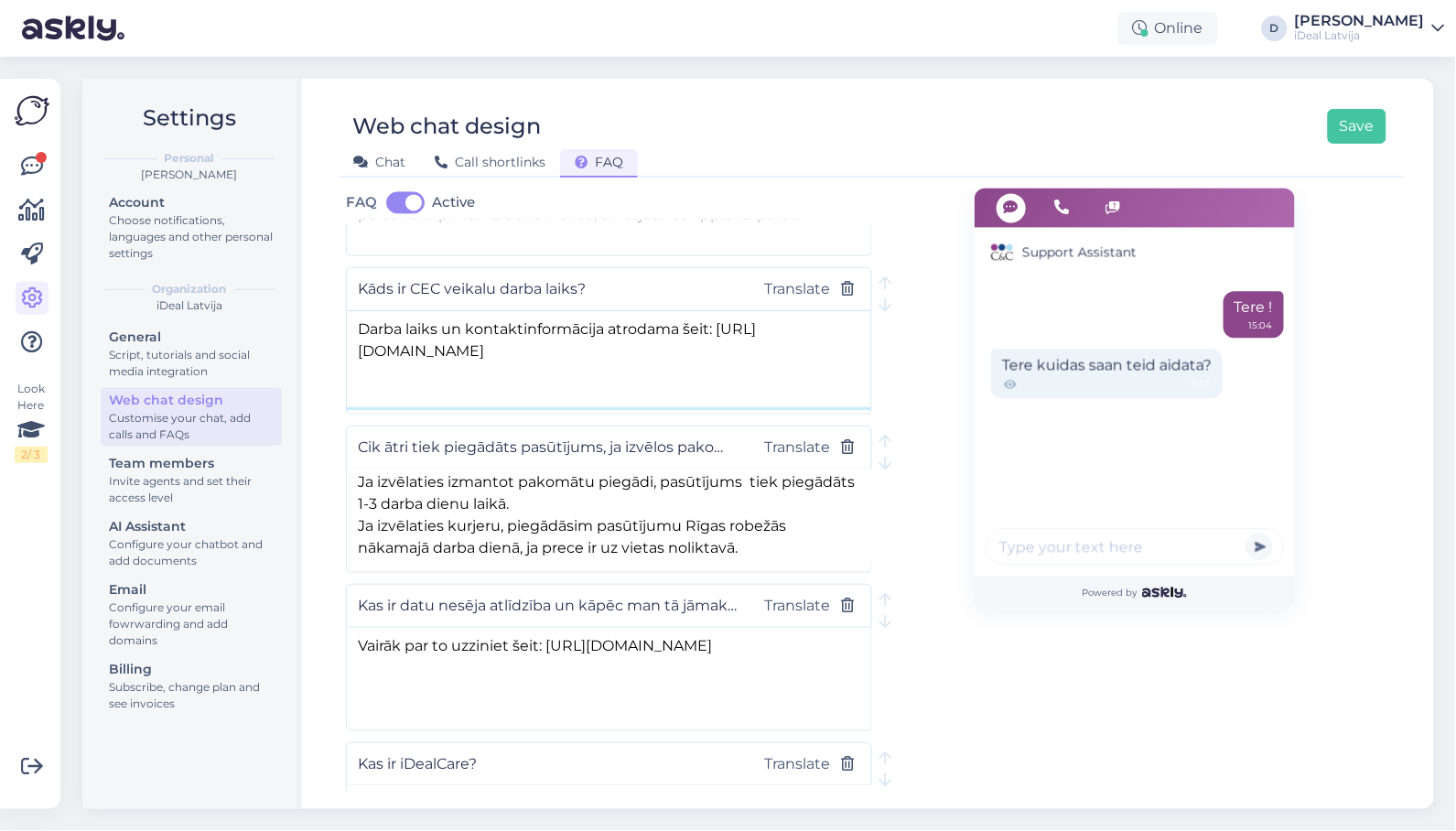
scroll to position [1135, 0]
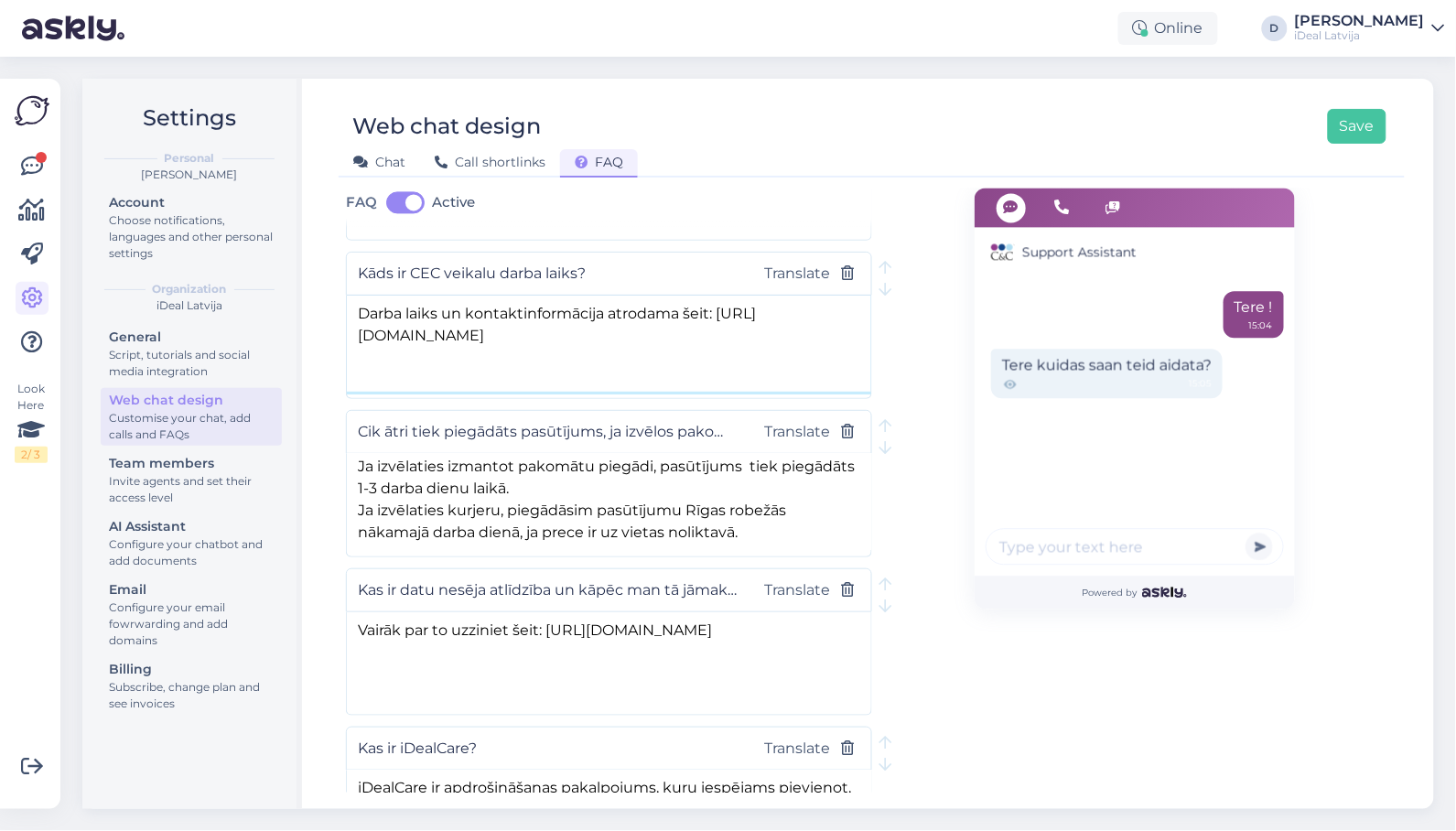
type textarea "Darba laiks un kontaktinformācija atrodama šeit: [URL][DOMAIN_NAME]"
drag, startPoint x: 638, startPoint y: 637, endPoint x: 691, endPoint y: 637, distance: 53.0
click at [691, 637] on textarea "Vairāk par to uzziniet šeit: [URL][DOMAIN_NAME]" at bounding box center [608, 660] width 525 height 96
click at [706, 648] on textarea "Vairāk par to uzziniet šeit: [URL]" at bounding box center [608, 660] width 525 height 96
click at [700, 637] on textarea "Vairāk par to uzziniet šeit: [URL]" at bounding box center [608, 660] width 525 height 96
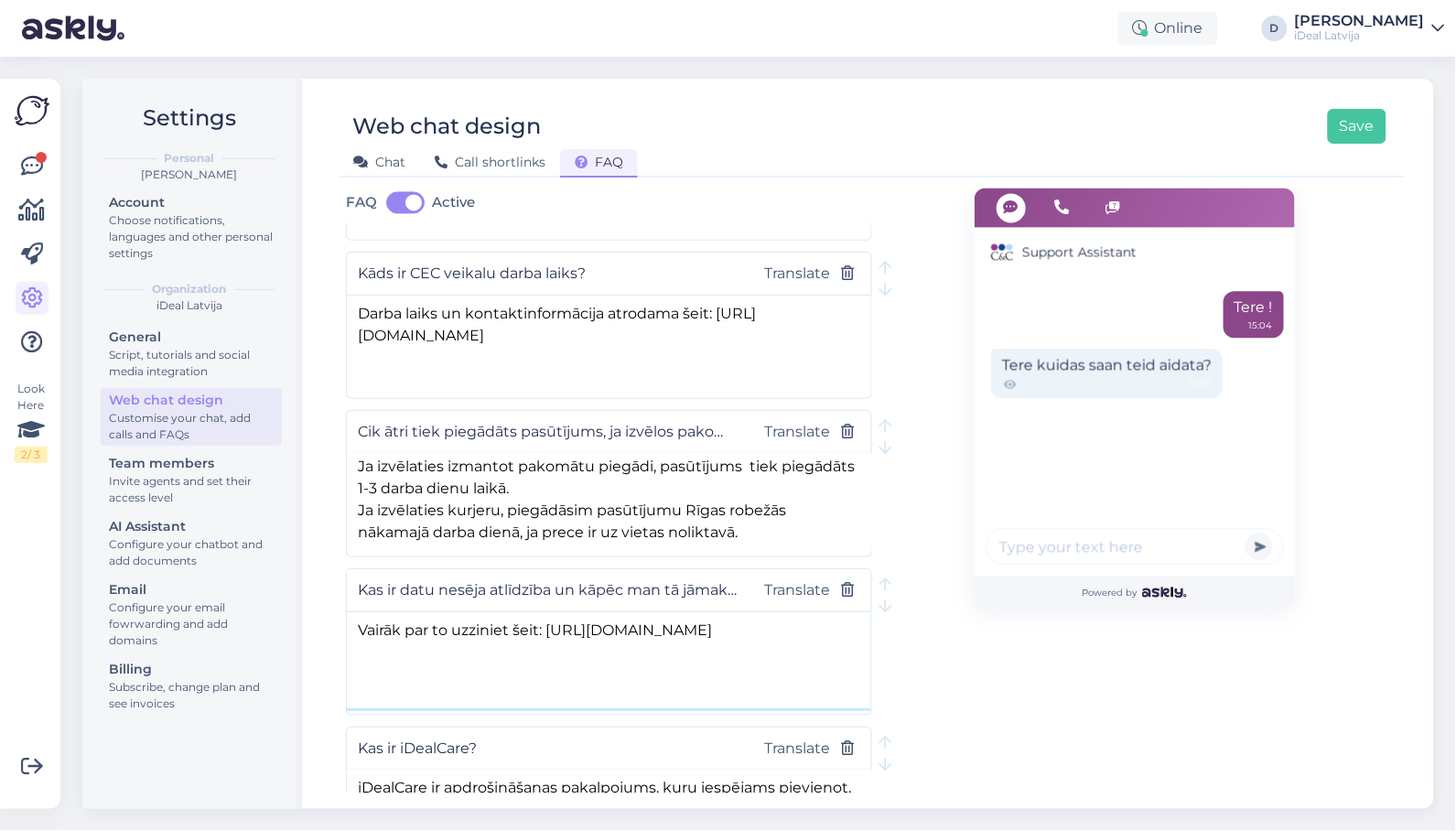
click at [697, 704] on textarea "Vairāk par to uzziniet šeit: [URL][DOMAIN_NAME]" at bounding box center [608, 660] width 525 height 96
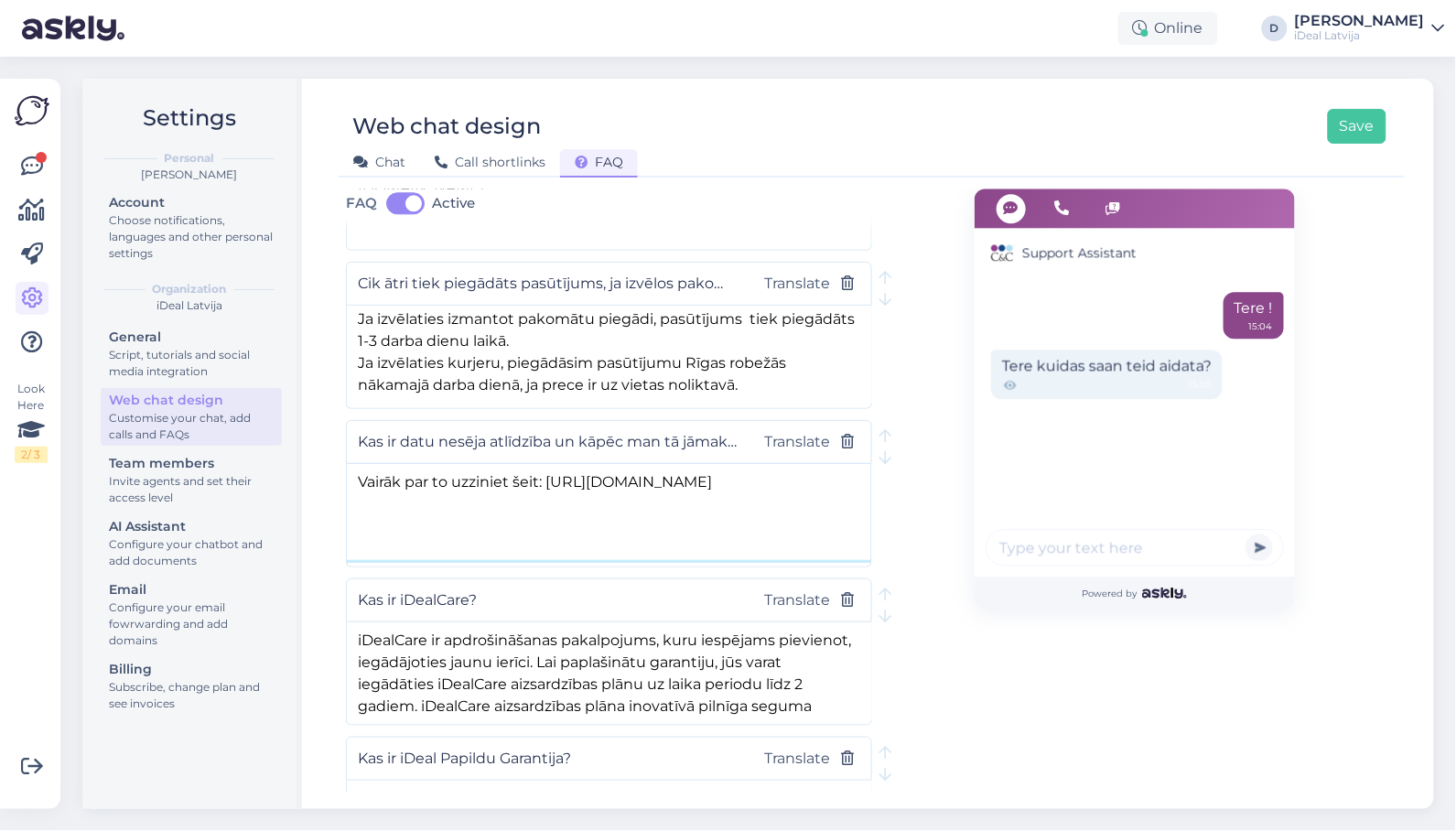
scroll to position [1339, 0]
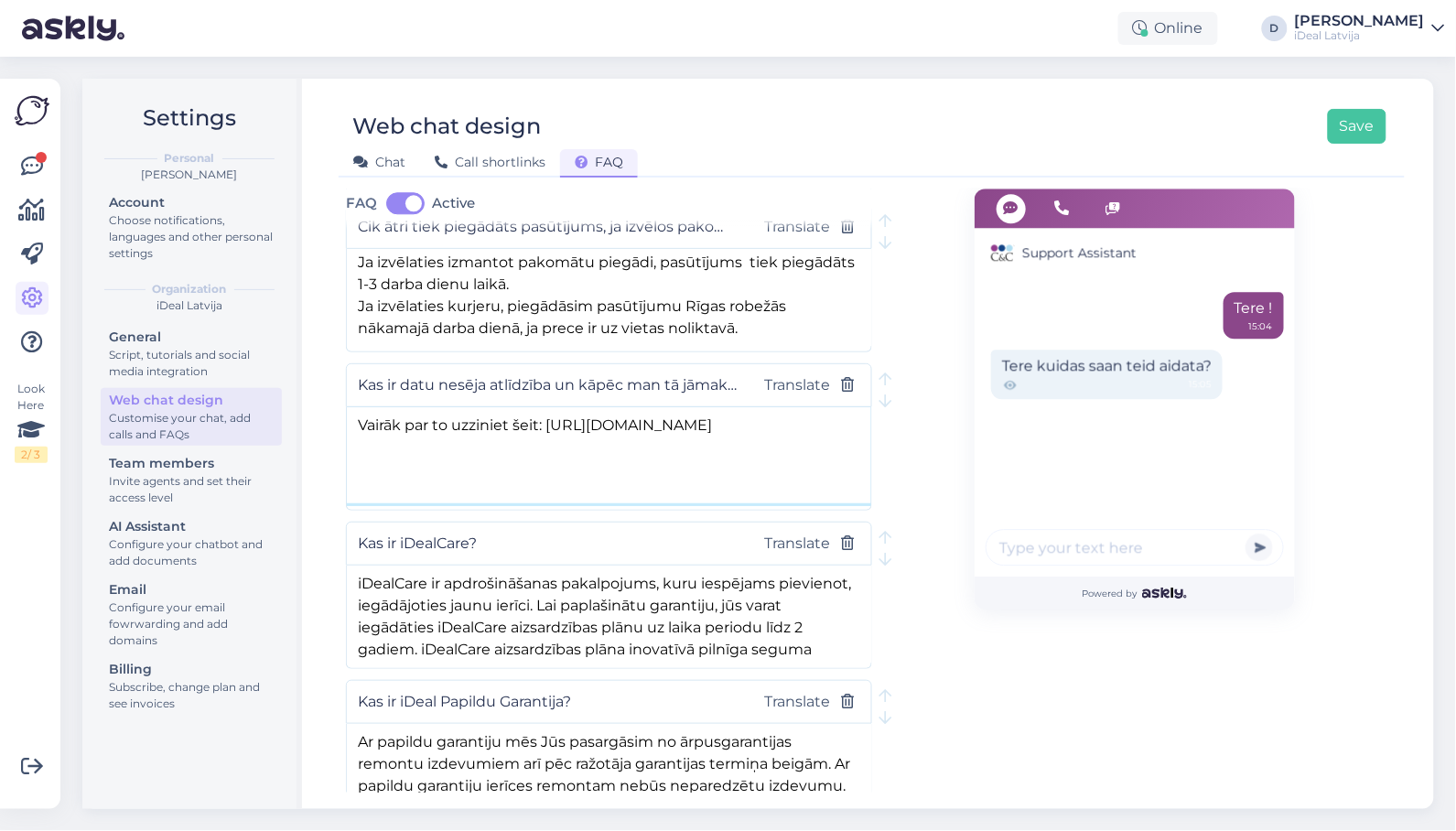
type textarea "Vairāk par to uzziniet šeit: [URL][DOMAIN_NAME]"
drag, startPoint x: 399, startPoint y: 552, endPoint x: 471, endPoint y: 547, distance: 72.2
click at [471, 547] on input "Kas ir iDealCare?" at bounding box center [548, 543] width 380 height 23
click at [768, 619] on textarea "iDealCare ir apdrošināšanas pakalpojums, kuru iespējams pievienot, iegādājoties…" at bounding box center [608, 613] width 525 height 96
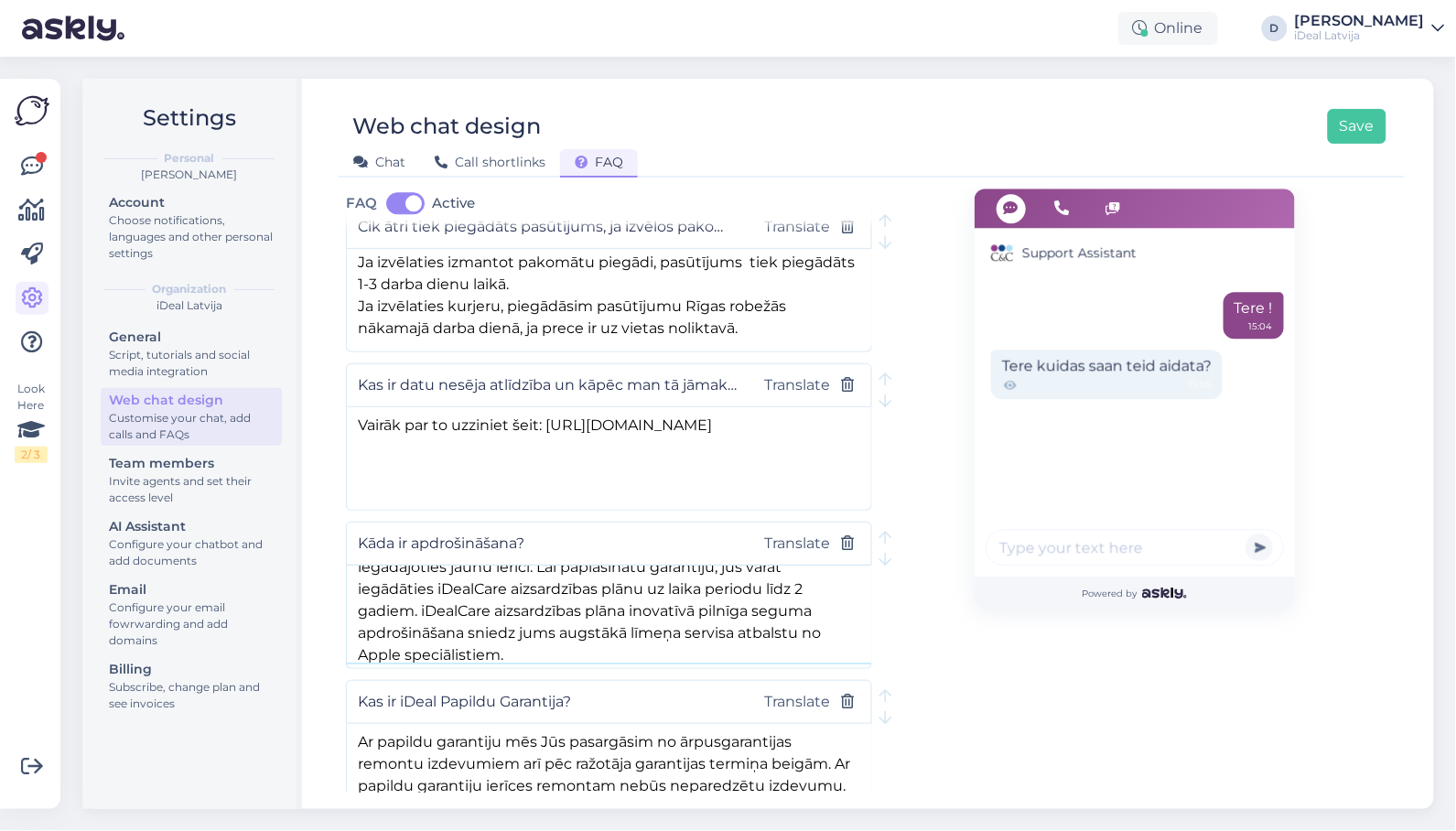
scroll to position [50, 0]
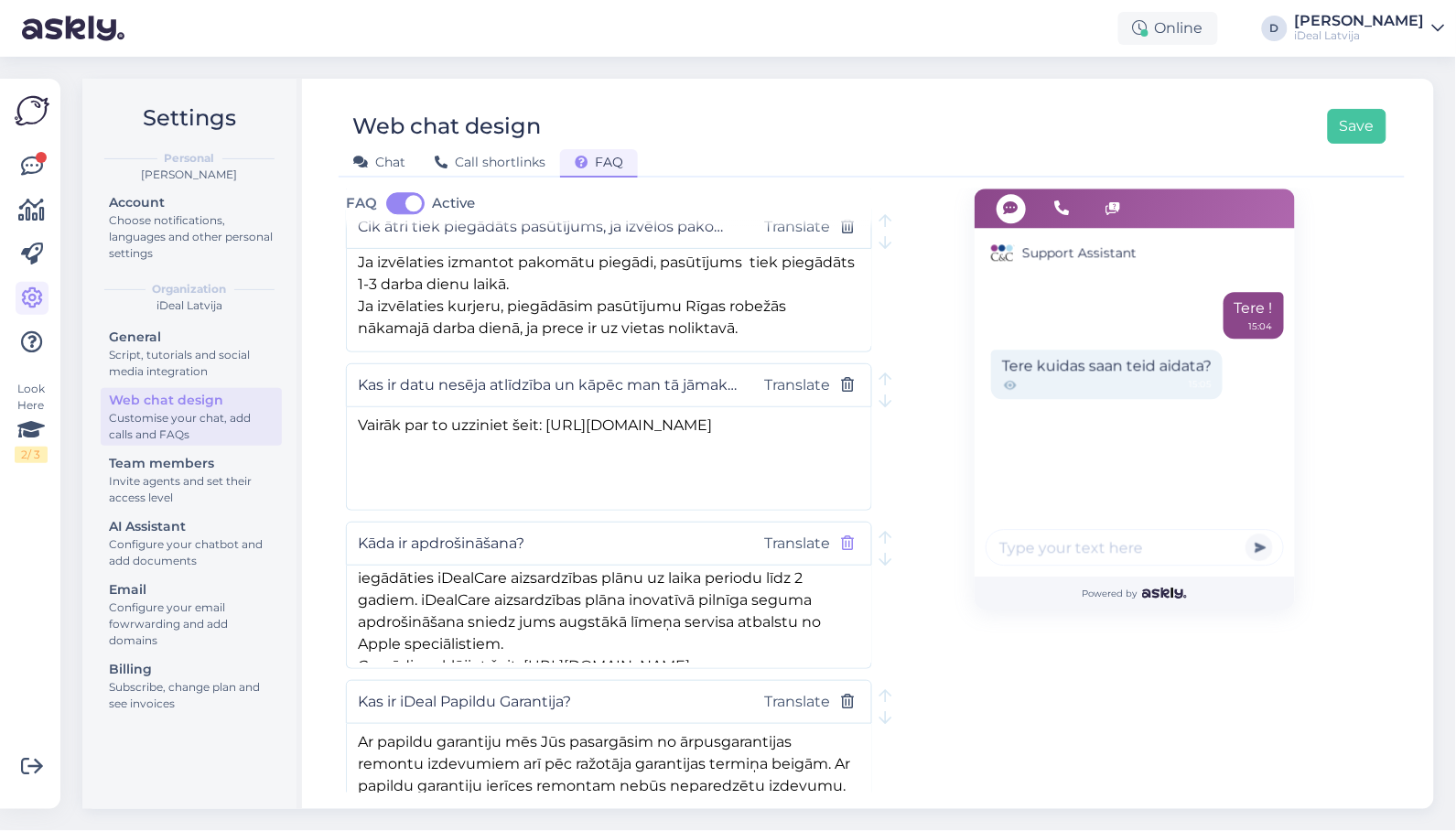
click at [845, 546] on icon "button" at bounding box center [848, 543] width 13 height 15
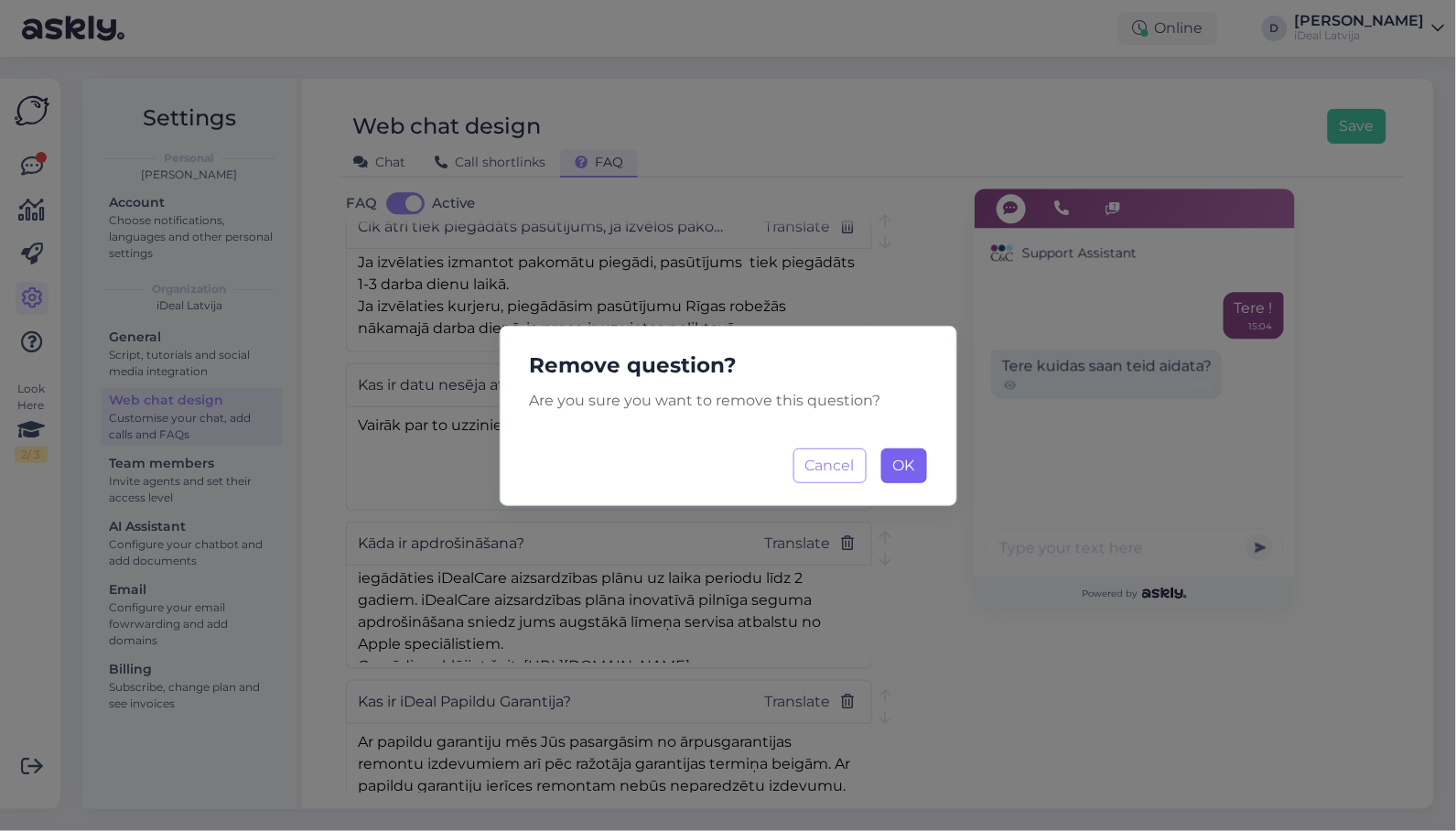
click at [910, 452] on button "OK Loading..." at bounding box center [903, 466] width 46 height 35
type input "Kas ir iDeal Papildu Garantija?"
type textarea "Ar papildu garantiju mēs Jūs pasargāsim no ārpusgarantijas remontu izdevumiem a…"
type input "Vai atnesot veco ierīci saņemšu atlaidi uz jauno Apple produktu?"
type textarea "Ja jūs vairs to neizmantojat, apmainiet to pret pilnīgi jaunu ierīci. Atnesiet …"
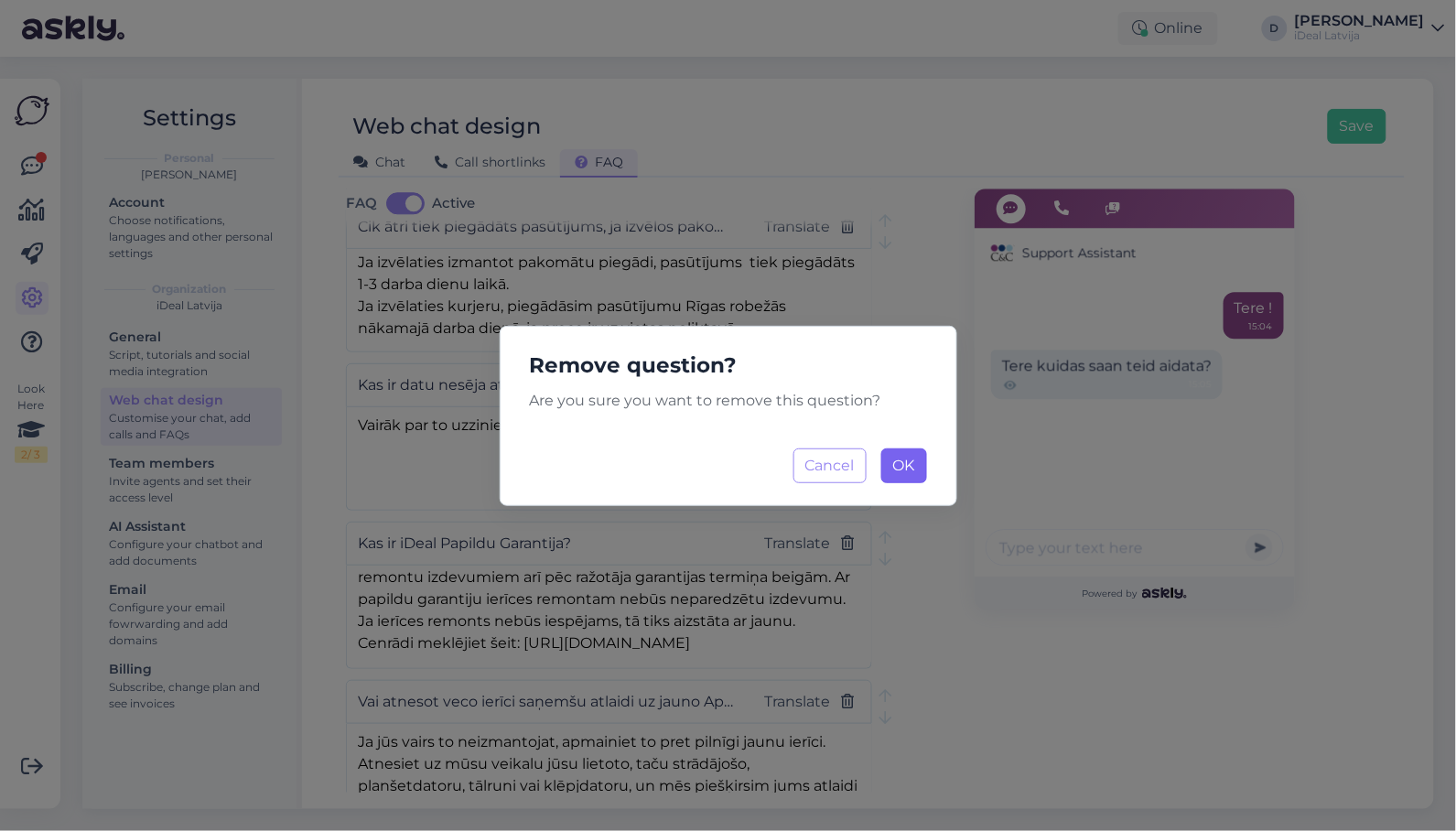
scroll to position [26, 0]
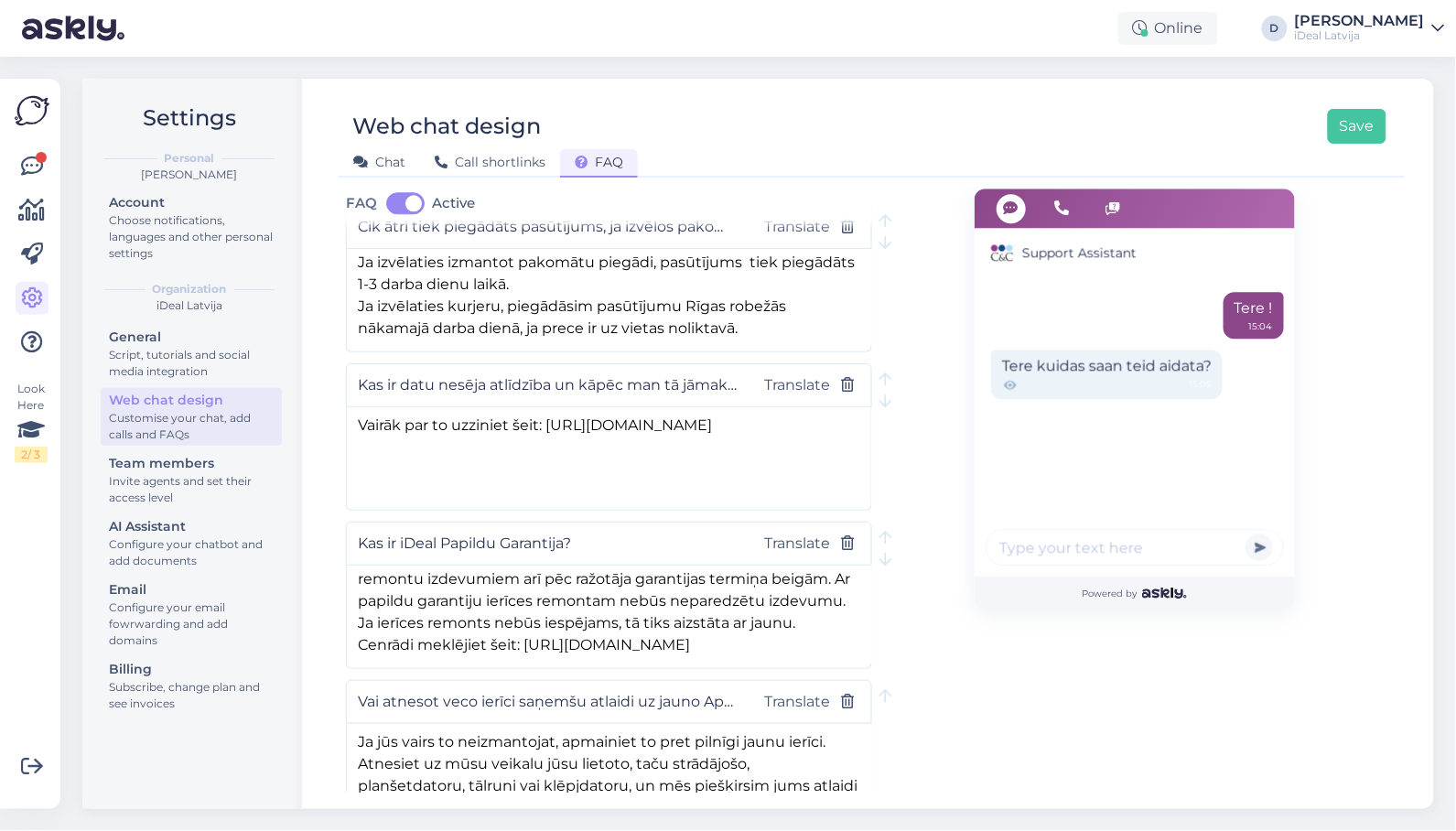
drag, startPoint x: 440, startPoint y: 552, endPoint x: 404, endPoint y: 550, distance: 36.1
click at [404, 550] on input "Kas ir iDeal Papildu Garantija?" at bounding box center [548, 543] width 380 height 23
type input "Kas ir Papildu Garantija?"
drag, startPoint x: 615, startPoint y: 649, endPoint x: 653, endPoint y: 649, distance: 38.0
click at [653, 649] on textarea "Ar papildu garantiju mēs Jūs pasargāsim no ārpusgarantijas remontu izdevumiem a…" at bounding box center [608, 613] width 525 height 96
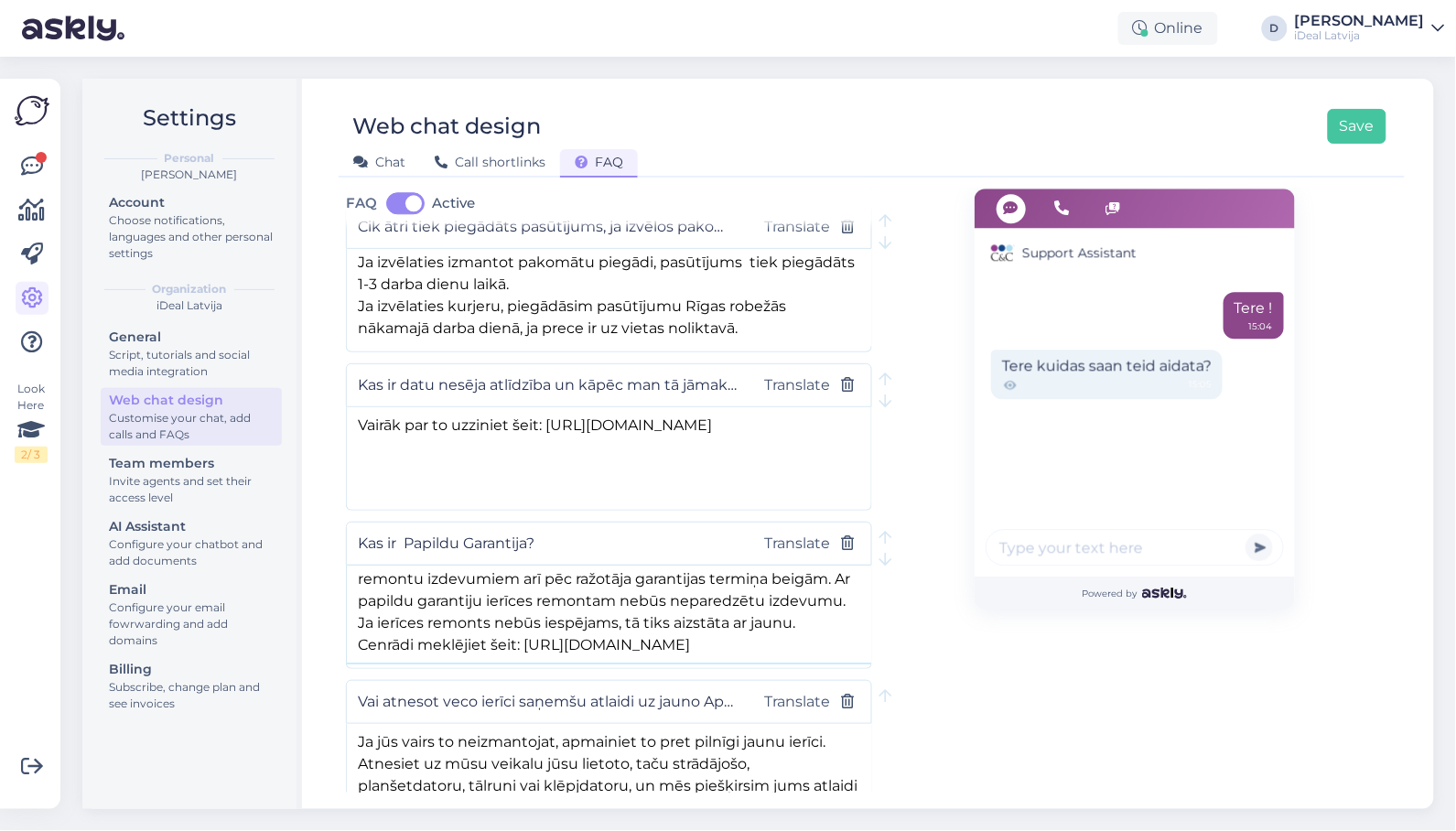
paste textarea "[DOMAIN_NAME]"
click at [450, 662] on textarea "Ar papildu garantiju mēs Jūs pasargāsim no ārpusgarantijas remontu izdevumiem a…" at bounding box center [608, 613] width 525 height 96
click at [498, 600] on textarea "Ar papildu garantiju mēs Jūs pasargāsim no ārpusgarantijas remontu izdevumiem a…" at bounding box center [608, 613] width 525 height 96
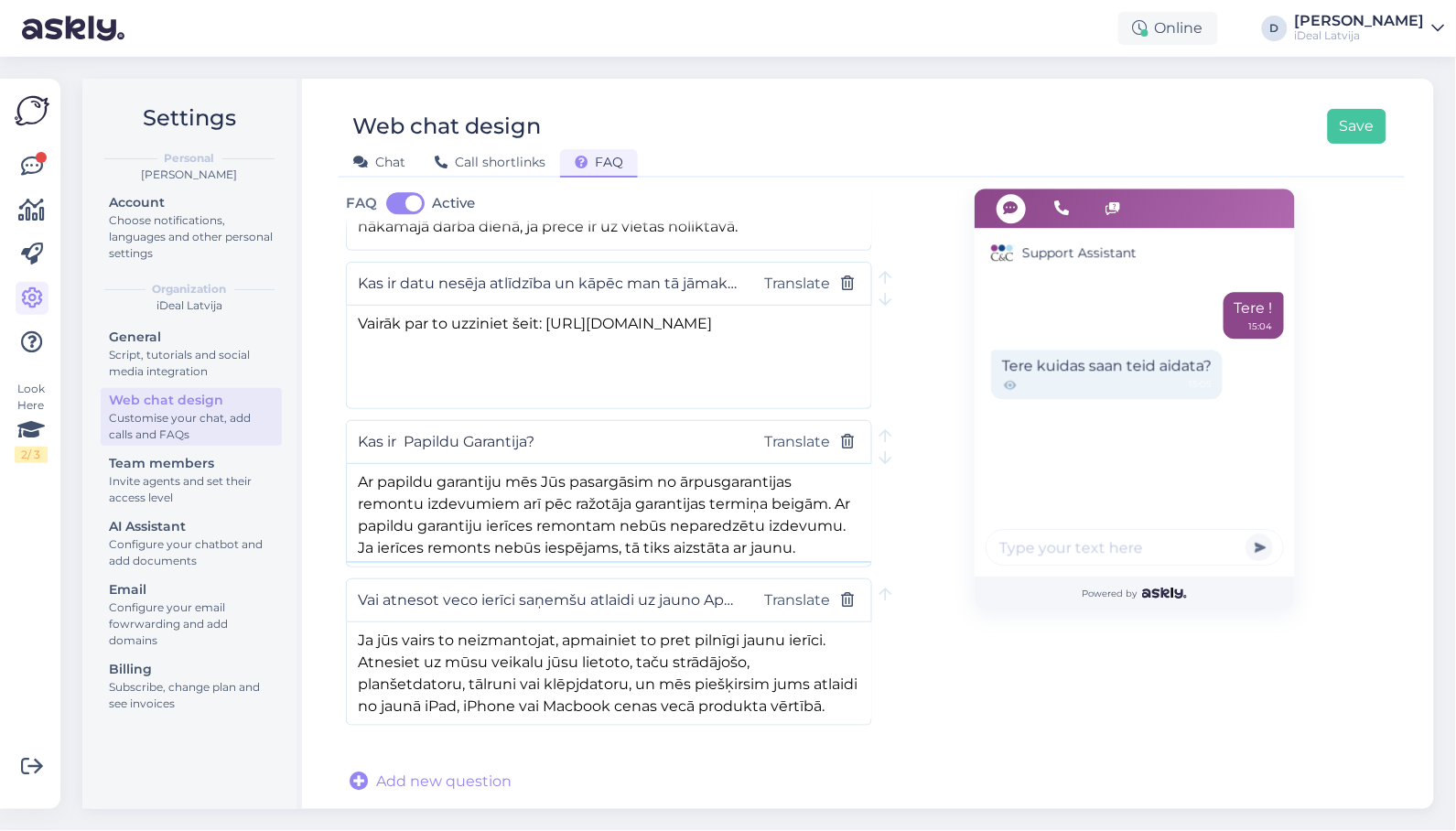
scroll to position [1450, 0]
type textarea "Ar papildu garantiju mēs Jūs pasargāsim no ārpusgarantijas remontu izdevumiem a…"
click at [654, 664] on textarea "Ja jūs vairs to neizmantojat, apmainiet to pret pilnīgi jaunu ierīci. Atnesiet …" at bounding box center [608, 669] width 525 height 96
click at [587, 680] on textarea "Ja jūs vairs to neizmantojat, apmainiet to pret pilnīgi jaunu ierīci. Atnesiet …" at bounding box center [608, 669] width 525 height 96
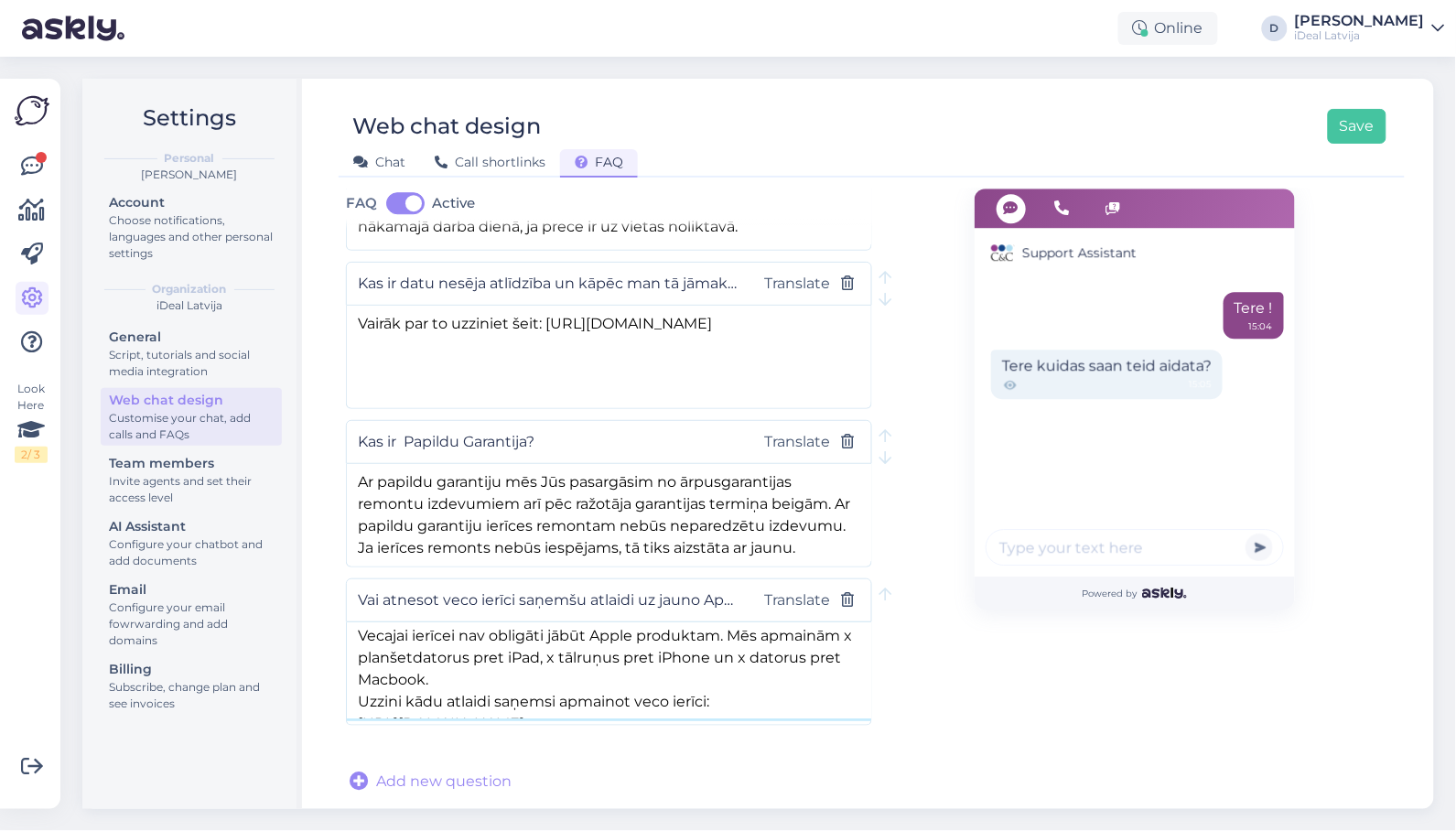
scroll to position [91, 0]
click at [449, 703] on textarea "Ja jūs vairs to neizmantojat, apmainiet to pret pilnīgi jaunu ierīci. Atnesiet …" at bounding box center [608, 669] width 525 height 96
drag, startPoint x: 409, startPoint y: 703, endPoint x: 498, endPoint y: 702, distance: 89.0
click at [498, 702] on textarea "Ja jūs vairs to neizmantojat, apmainiet to pret pilnīgi jaunu ierīci. Atnesiet …" at bounding box center [608, 669] width 525 height 96
paste textarea "shop.cec"
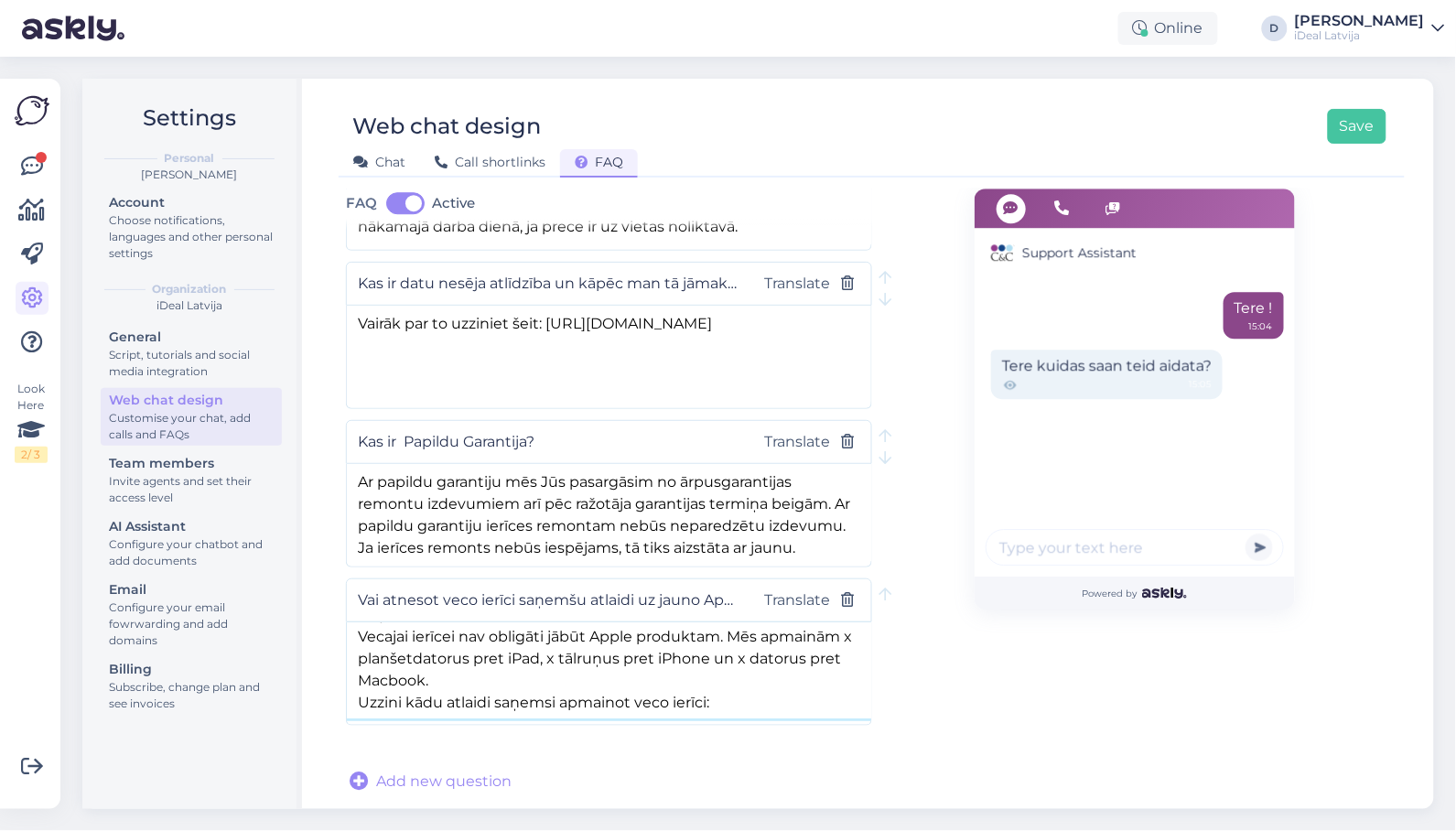
click at [681, 703] on textarea "Ja jūs vairs to neizmantojat, apmainiet to pret pilnīgi jaunu ierīci. Atnesiet …" at bounding box center [608, 669] width 525 height 96
drag, startPoint x: 356, startPoint y: 704, endPoint x: 647, endPoint y: 705, distance: 291.0
click at [647, 705] on textarea "Ja jūs vairs to neizmantojat, apmainiet to pret pilnīgi jaunu ierīci. Atnesiet …" at bounding box center [608, 669] width 525 height 96
paste textarea "mainit-apple-ierici"
type textarea "Ja jūs vairs to neizmantojat, apmainiet to pret pilnīgi jaunu ierīci. Atnesiet …"
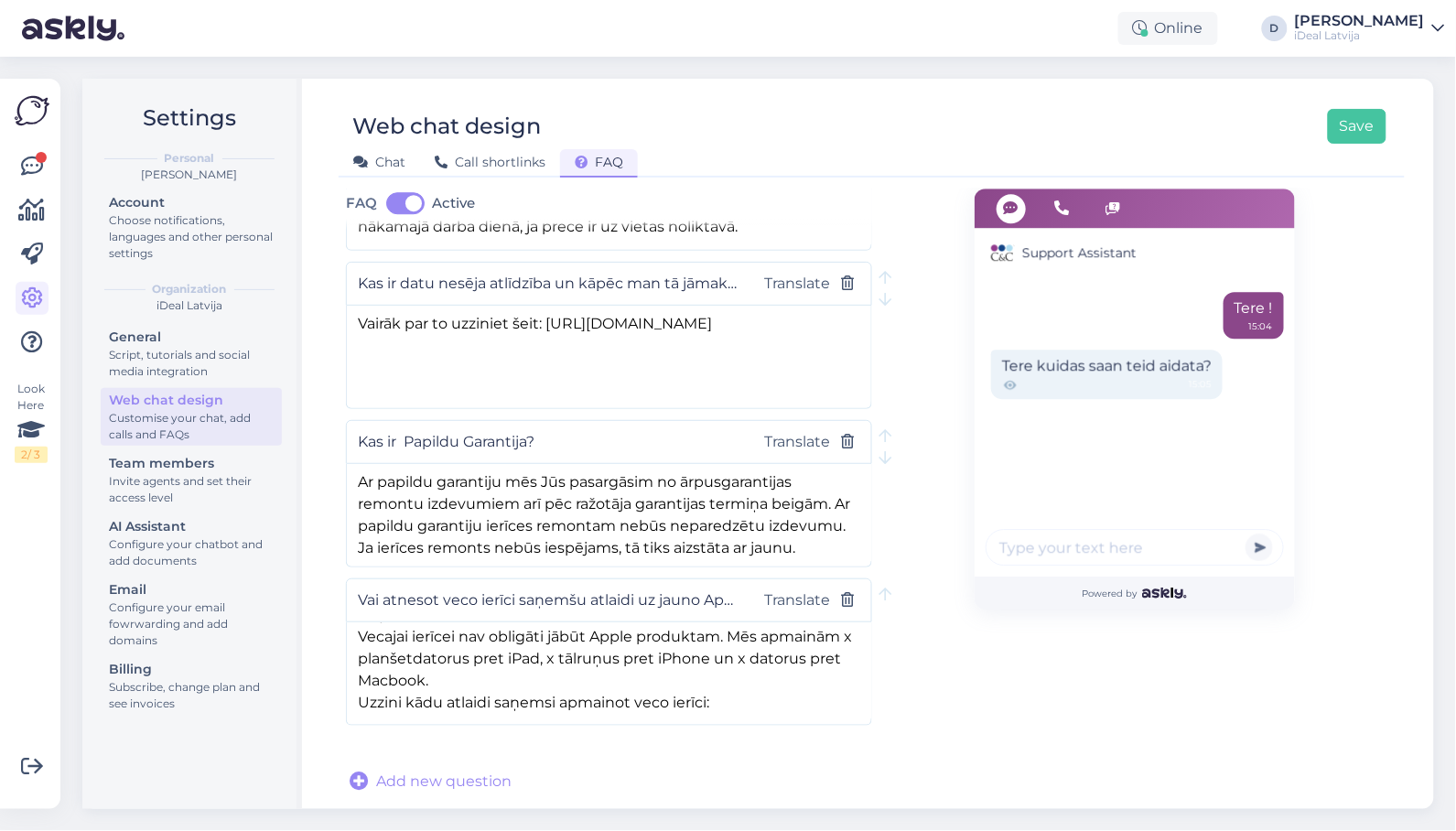
click at [757, 756] on div at bounding box center [608, 750] width 527 height 28
click at [1365, 127] on button "Save" at bounding box center [1357, 126] width 58 height 35
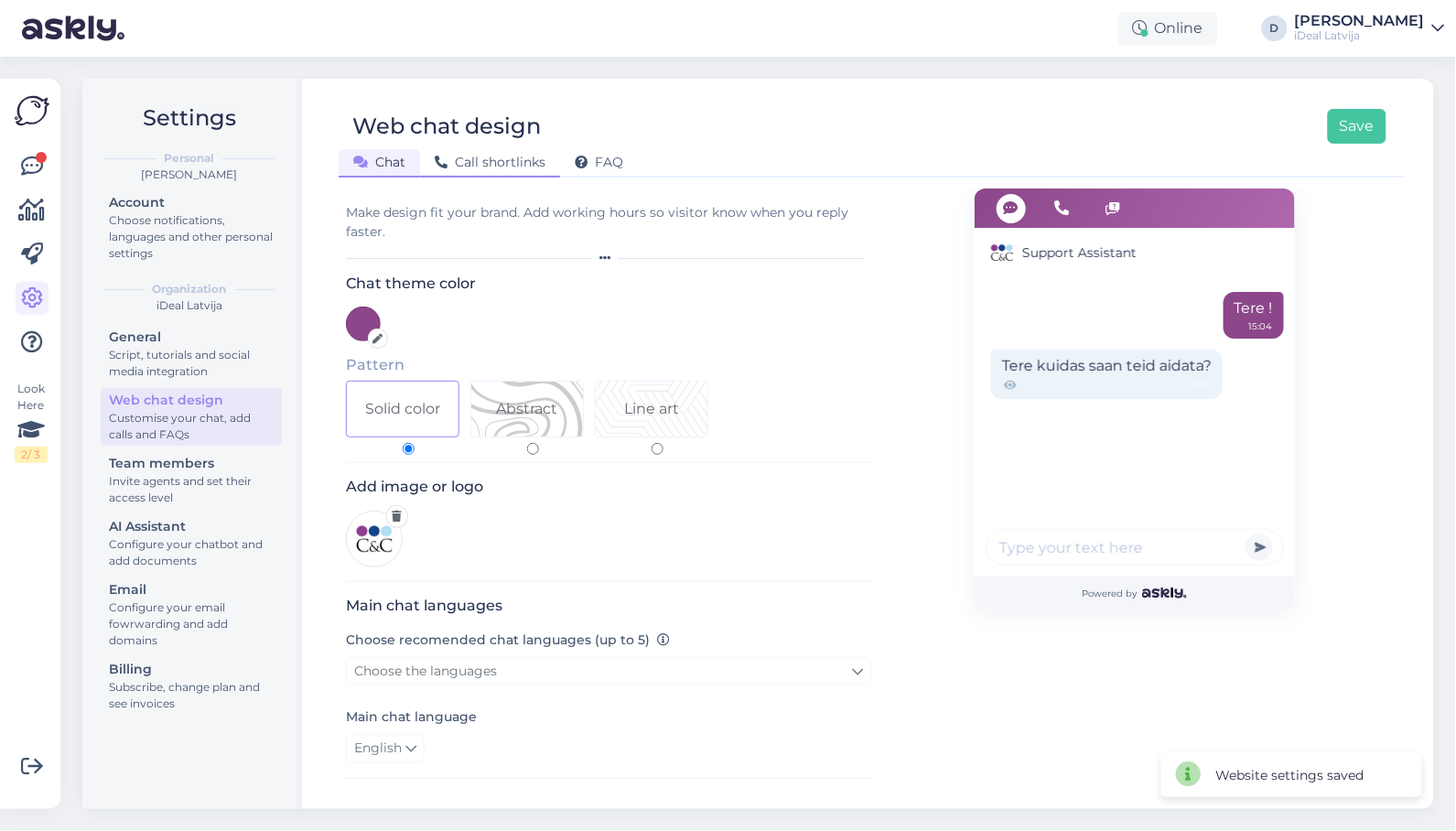
click at [501, 161] on span "Call shortlinks" at bounding box center [491, 162] width 111 height 17
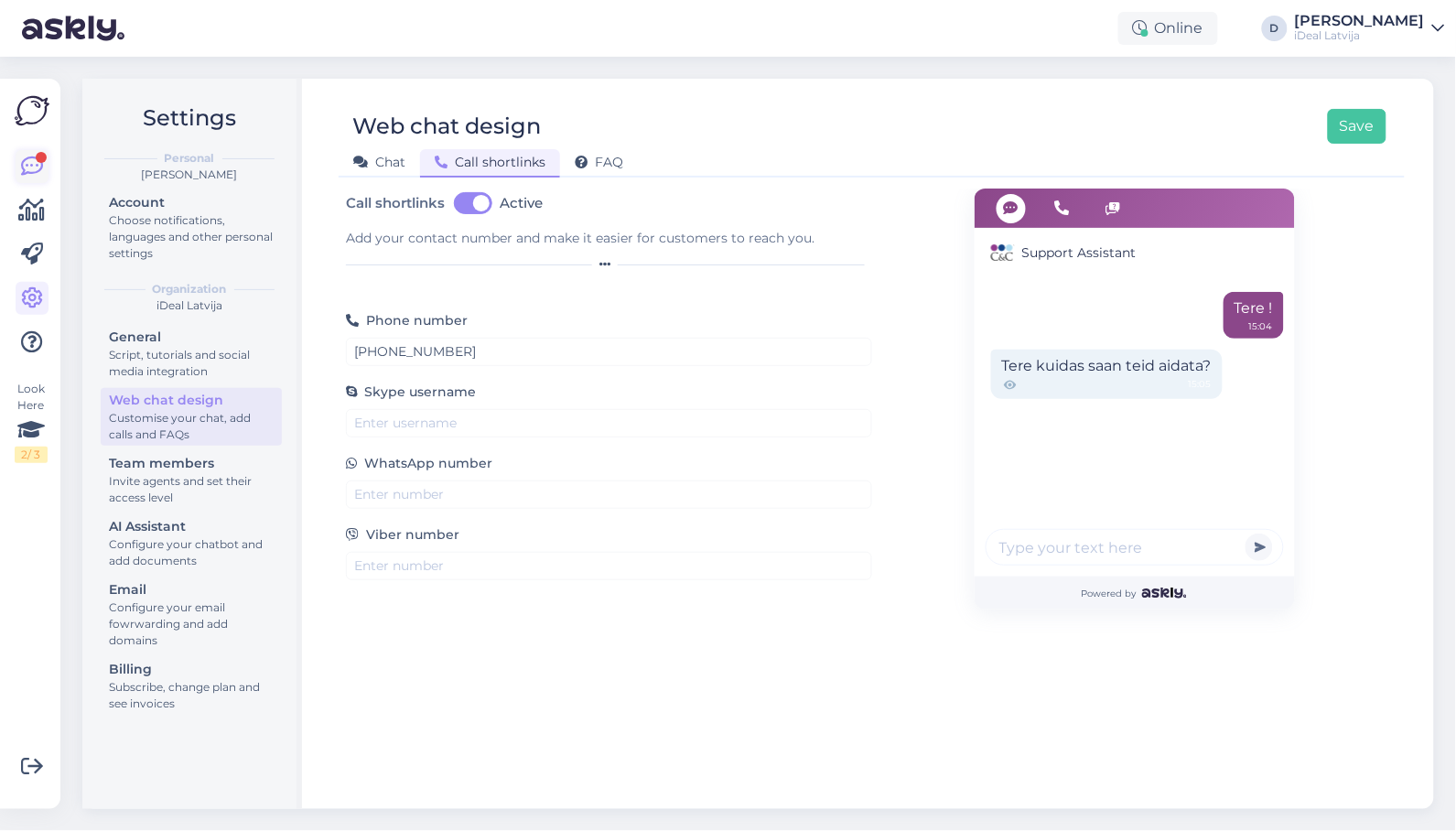
click at [25, 162] on icon at bounding box center [32, 166] width 22 height 22
